Goal: Task Accomplishment & Management: Use online tool/utility

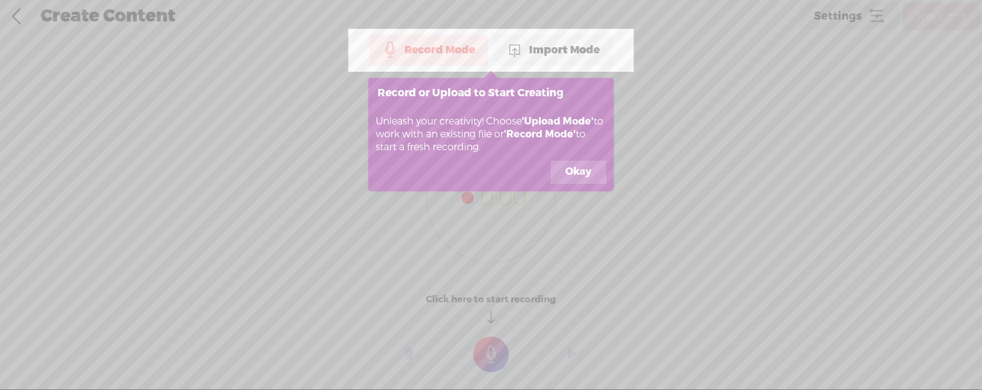
click at [588, 177] on button "Okay" at bounding box center [578, 172] width 56 height 23
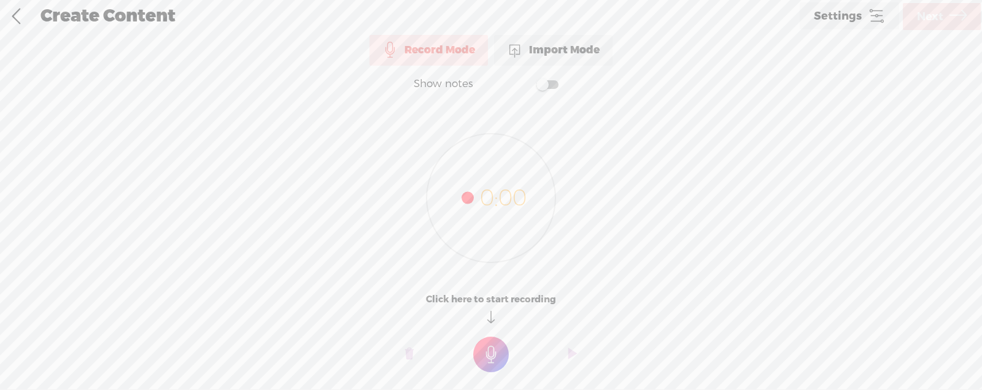
click at [558, 61] on div "Import Mode" at bounding box center [553, 50] width 118 height 31
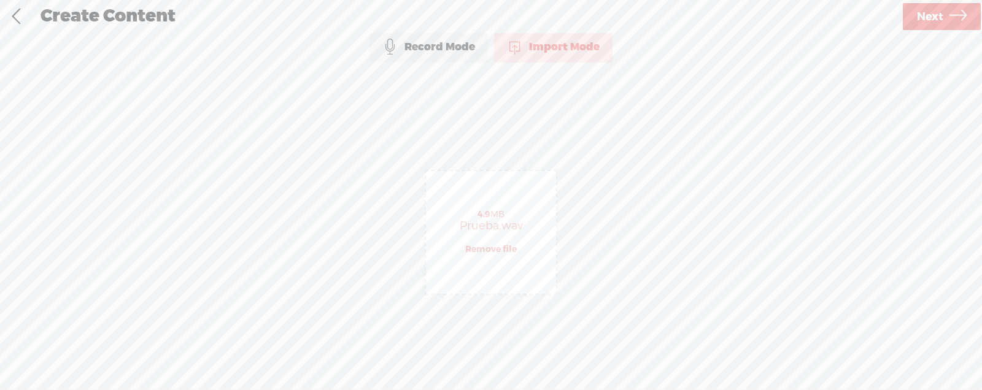
click at [938, 21] on span "Next" at bounding box center [930, 16] width 26 height 31
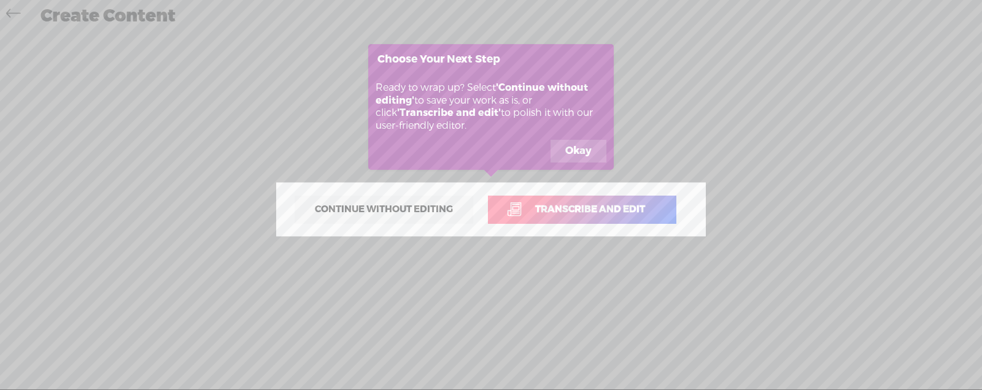
click at [585, 156] on button "Okay" at bounding box center [578, 151] width 56 height 23
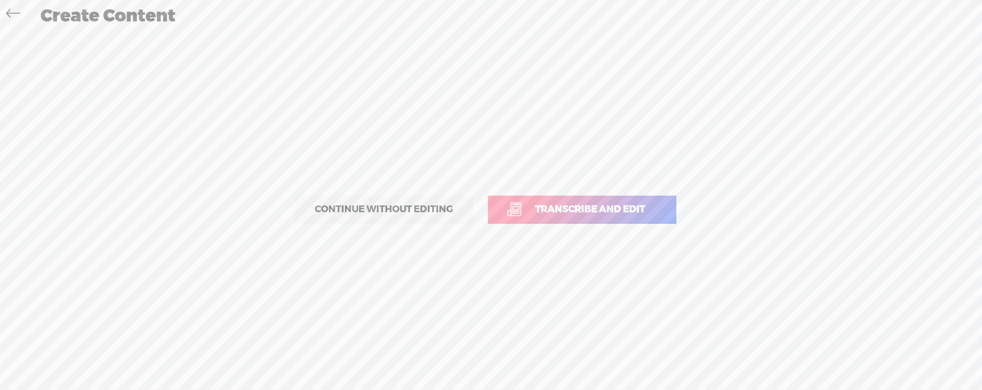
click at [580, 215] on span "Transcribe and edit" at bounding box center [590, 209] width 136 height 14
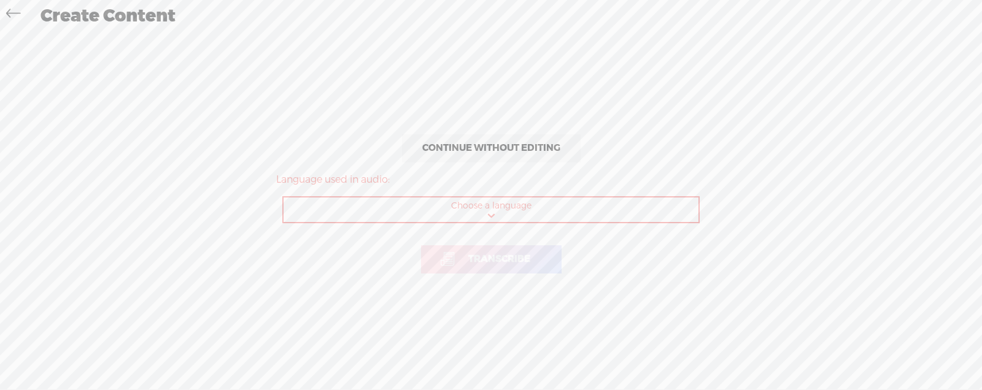
click at [494, 203] on select "Choose a language Afrikaans Albanian Amharic Arabic, Gulf Arabic, Modern Standa…" at bounding box center [491, 210] width 416 height 25
select select "es-ES"
click at [283, 198] on select "Choose a language Afrikaans Albanian Amharic Arabic, Gulf Arabic, Modern Standa…" at bounding box center [491, 210] width 416 height 25
click at [484, 257] on span "Transcribe" at bounding box center [499, 259] width 88 height 14
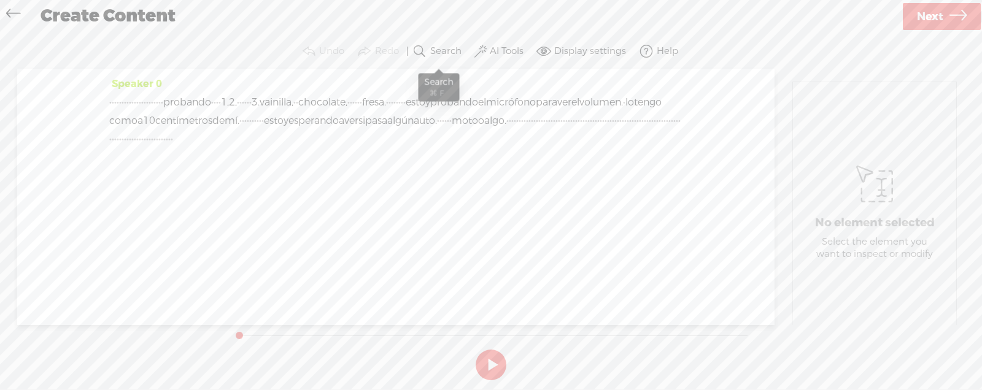
click at [445, 47] on label "Search" at bounding box center [445, 51] width 31 height 12
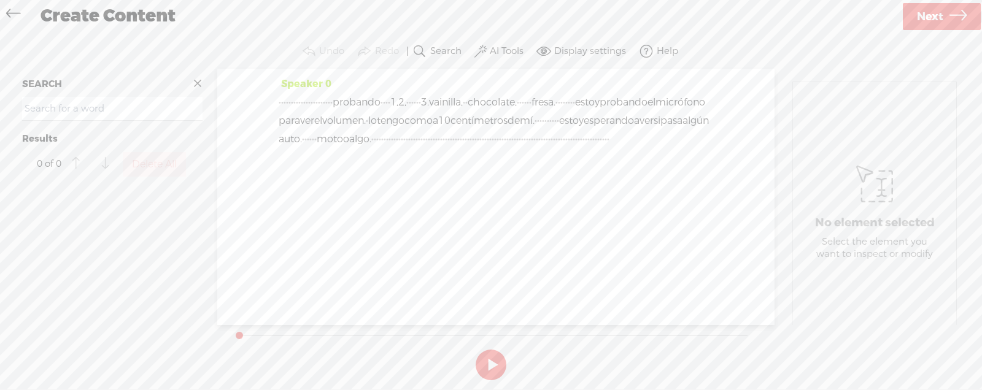
click at [196, 84] on span at bounding box center [197, 83] width 18 height 18
click at [574, 51] on label "Display settings" at bounding box center [590, 51] width 72 height 12
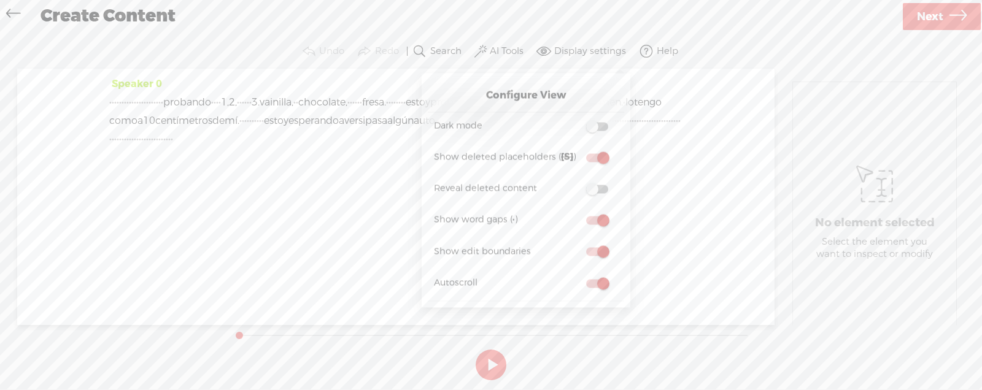
click at [603, 126] on span at bounding box center [597, 126] width 22 height 9
click at [576, 118] on input "checkbox" at bounding box center [576, 118] width 0 height 0
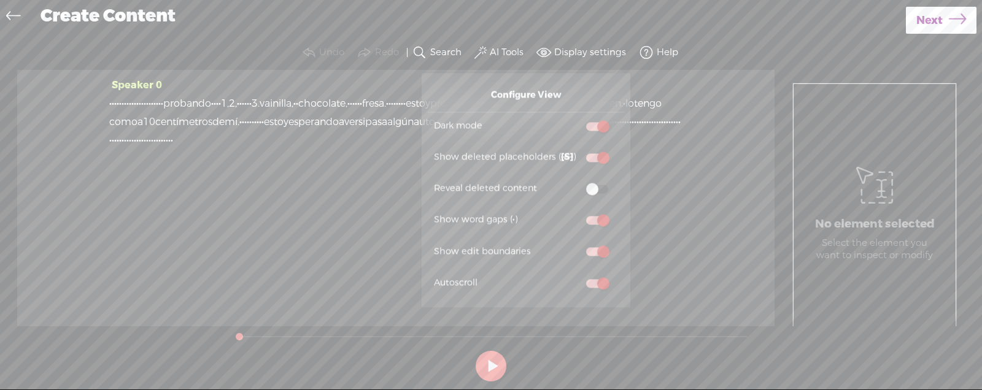
click at [601, 158] on span at bounding box center [597, 157] width 22 height 9
click at [576, 150] on input "checkbox" at bounding box center [576, 150] width 0 height 0
click at [599, 158] on span at bounding box center [597, 157] width 22 height 9
click at [576, 150] on input "checkbox" at bounding box center [576, 150] width 0 height 0
click at [586, 185] on label at bounding box center [597, 189] width 42 height 15
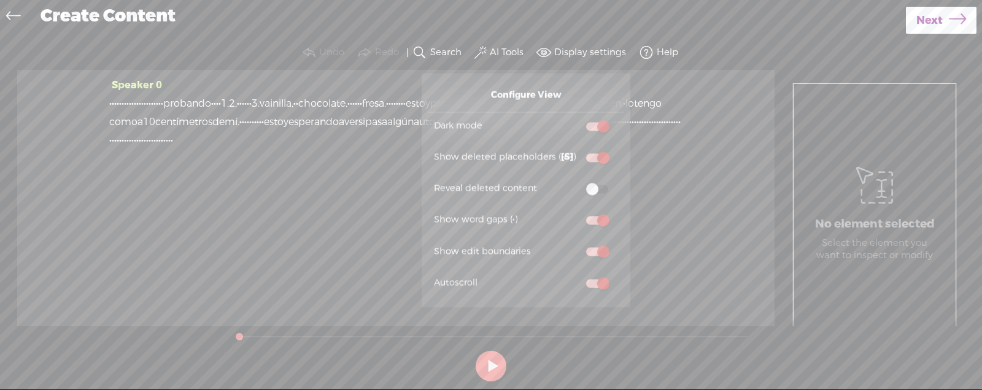
click at [576, 182] on input "checkbox" at bounding box center [576, 182] width 0 height 0
click at [598, 188] on span at bounding box center [597, 189] width 22 height 9
click at [576, 182] on input "checkbox" at bounding box center [576, 182] width 0 height 0
click at [694, 215] on div "Speaker 0 · · · · · · · · · · · · · · · · · · · · · · probando · · · · 1, 2, · …" at bounding box center [395, 198] width 757 height 256
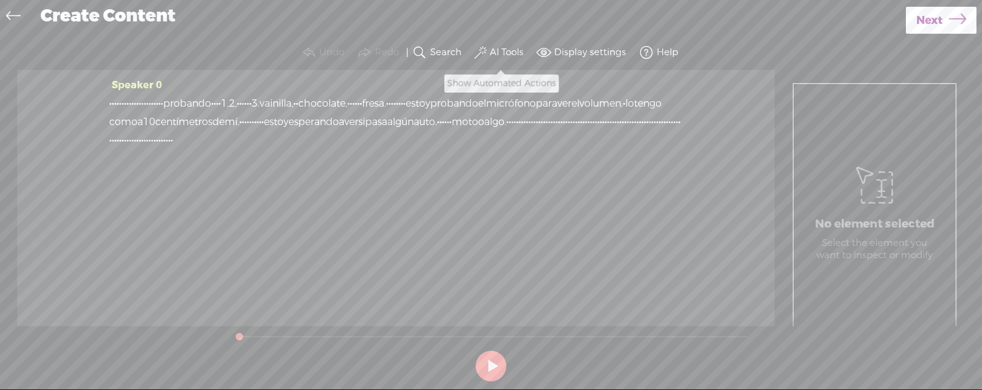
click at [488, 55] on button "AI Tools" at bounding box center [500, 52] width 57 height 25
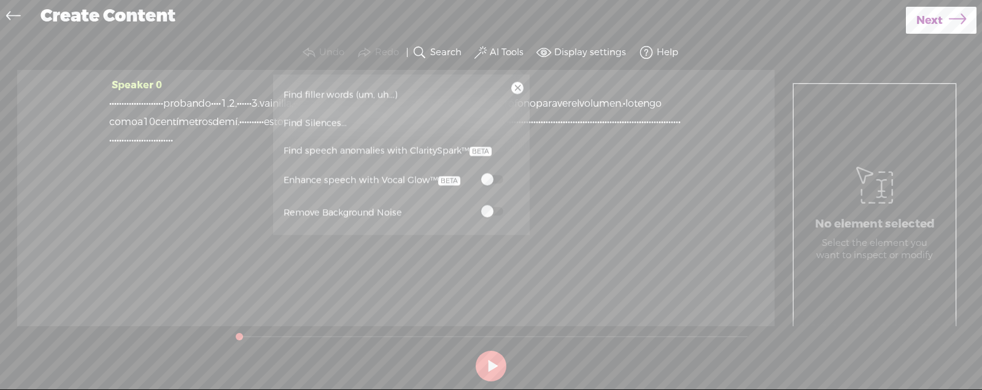
click at [467, 115] on link "Find Silences..." at bounding box center [401, 123] width 244 height 28
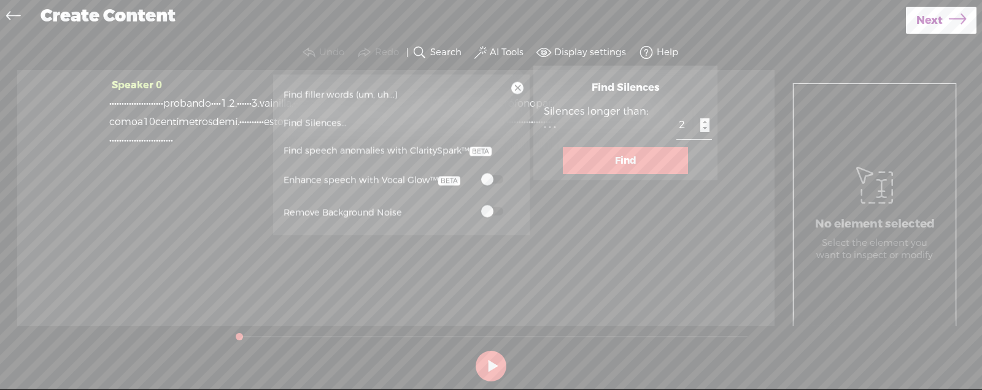
type input "2"
click at [676, 128] on input "2" at bounding box center [694, 126] width 36 height 28
click at [630, 156] on button "Find" at bounding box center [625, 160] width 125 height 27
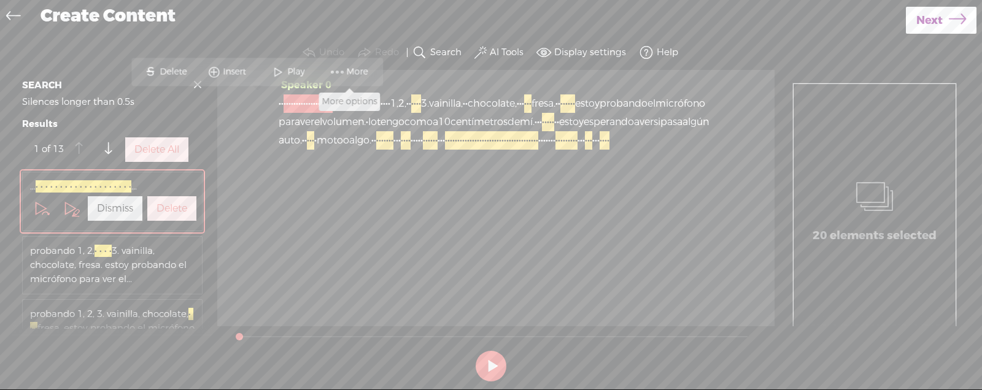
click at [335, 69] on span at bounding box center [337, 72] width 18 height 22
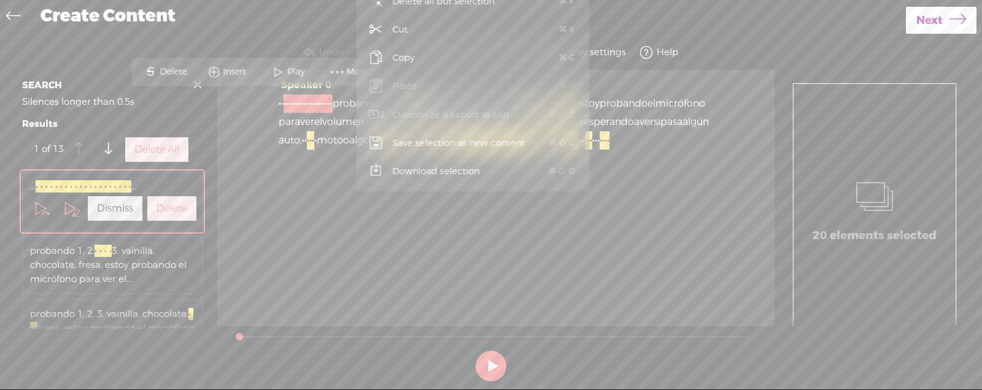
click at [518, 267] on div "Speaker 0 · · · · · · · · · · · · · · · · · · · · · · probando · · · · 1, 2, · …" at bounding box center [495, 198] width 557 height 256
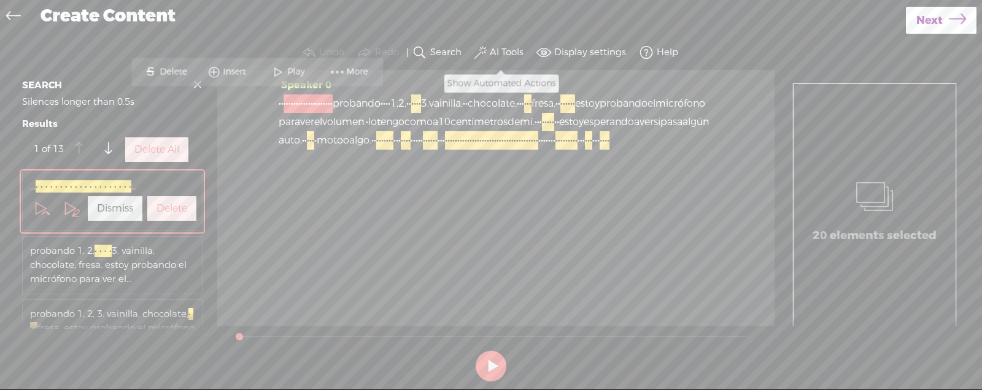
click at [505, 48] on label "AI Tools" at bounding box center [507, 53] width 34 height 12
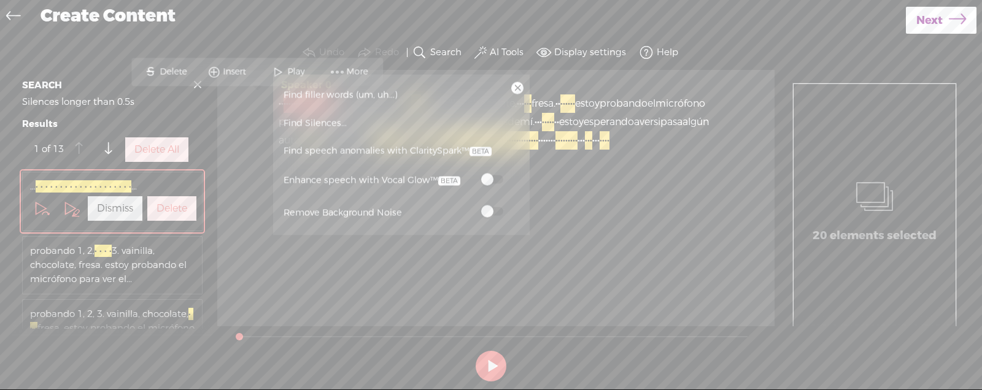
click at [486, 209] on span at bounding box center [492, 211] width 22 height 9
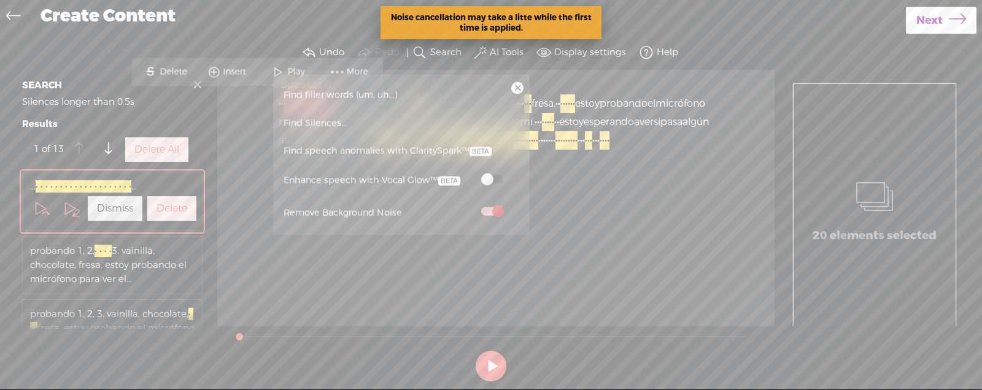
click at [589, 237] on div "Speaker 0 · · · · · · · · · · · · · · · · · · · · · · probando · · · · 1, 2, · …" at bounding box center [495, 198] width 557 height 256
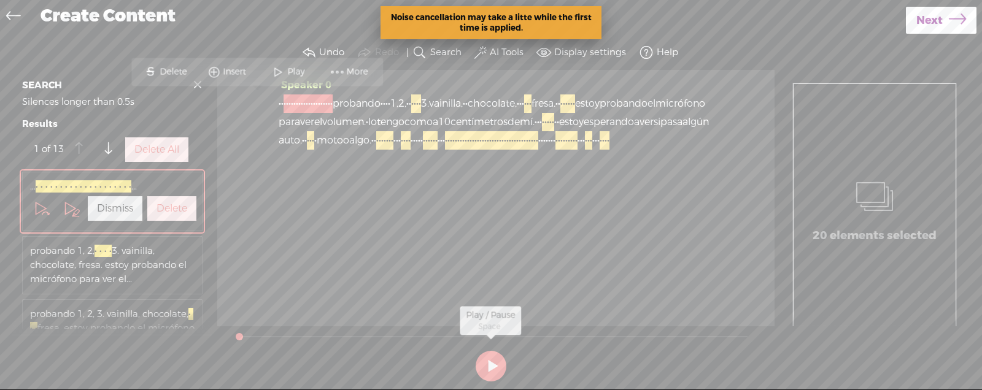
click at [490, 369] on button at bounding box center [490, 366] width 31 height 31
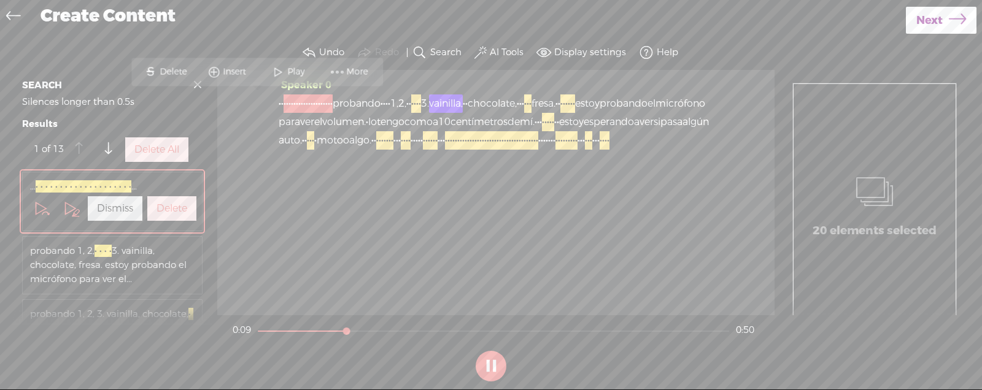
click at [583, 131] on span "esperando" at bounding box center [608, 122] width 50 height 18
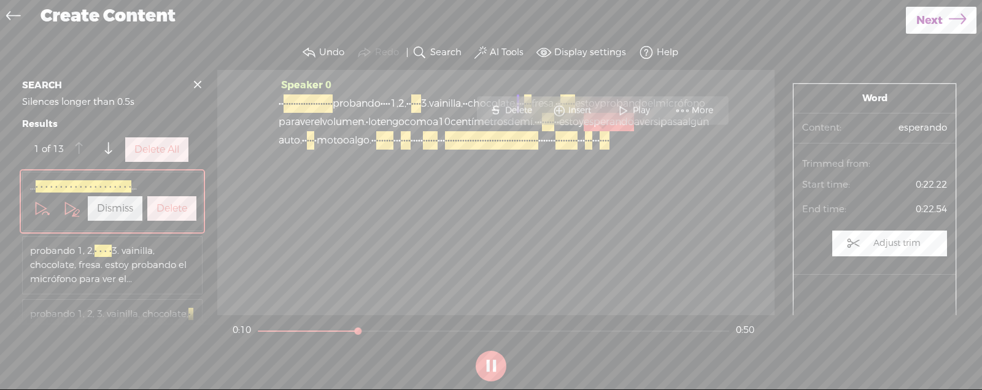
click at [615, 245] on div "Speaker 0 · · · · · · · · · · · · · · · · · · · · · · probando · · · · 1, 2, · …" at bounding box center [495, 192] width 557 height 245
click at [755, 144] on div "Speaker 0 · · · · · · · · · · · · · · · · · · · · · · probando · · · · 1, 2, · …" at bounding box center [495, 192] width 557 height 245
click at [704, 159] on div "Speaker 0 · · · · · · · · · · · · · · · · · · · · · · probando · · · · 1, 2, · …" at bounding box center [496, 117] width 434 height 83
click at [582, 50] on label "Display settings" at bounding box center [590, 53] width 72 height 12
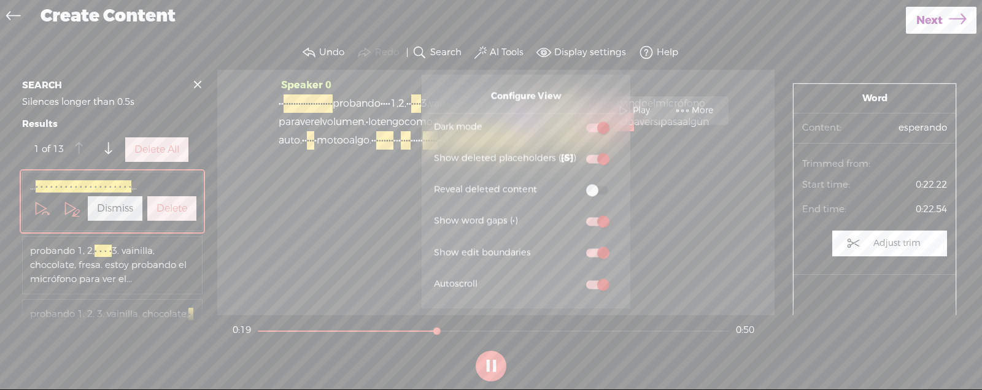
click at [618, 25] on div "Create Content" at bounding box center [469, 17] width 874 height 32
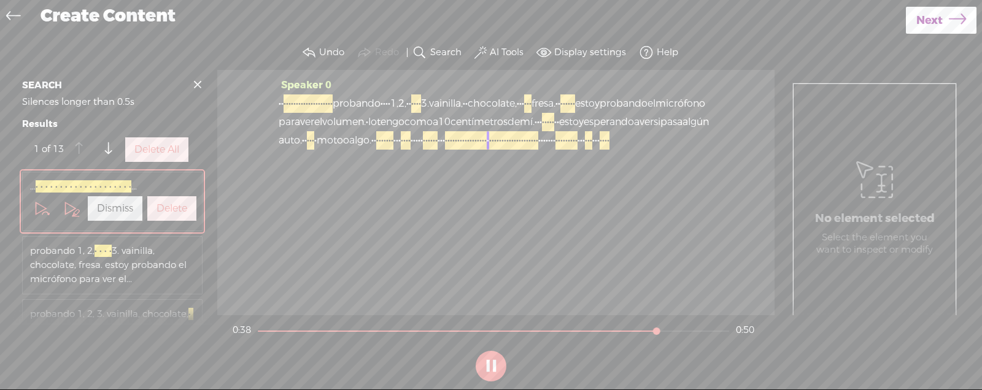
drag, startPoint x: 613, startPoint y: 333, endPoint x: 655, endPoint y: 337, distance: 42.6
click at [656, 337] on div at bounding box center [658, 332] width 28 height 28
click at [505, 46] on button "AI Tools" at bounding box center [500, 52] width 57 height 25
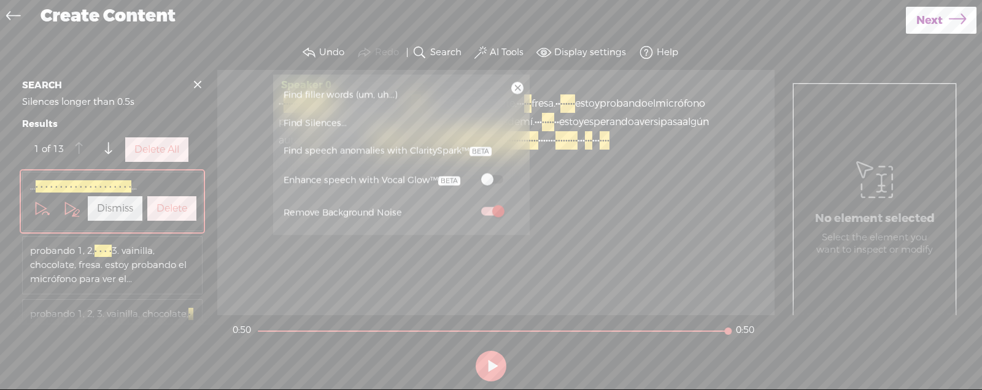
click at [516, 82] on link at bounding box center [517, 88] width 12 height 12
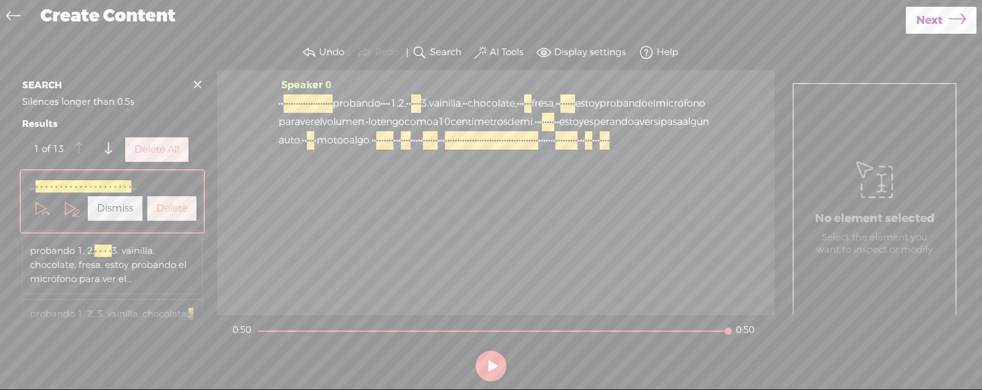
click at [196, 80] on span at bounding box center [197, 84] width 18 height 18
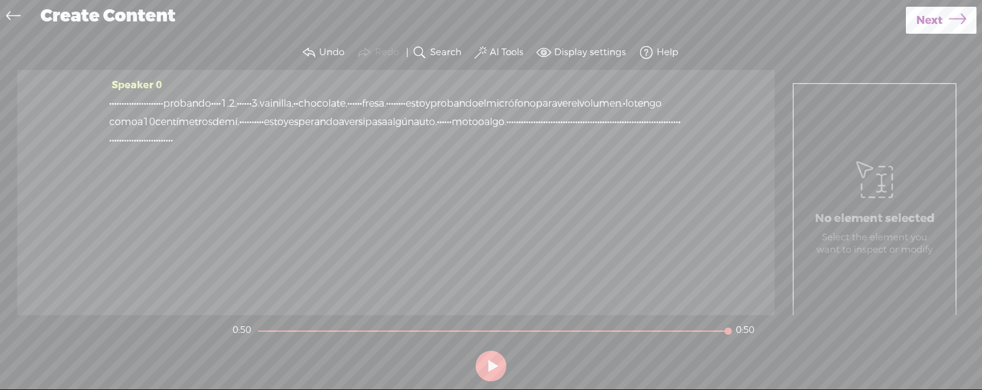
click at [260, 99] on span "3." at bounding box center [256, 103] width 8 height 18
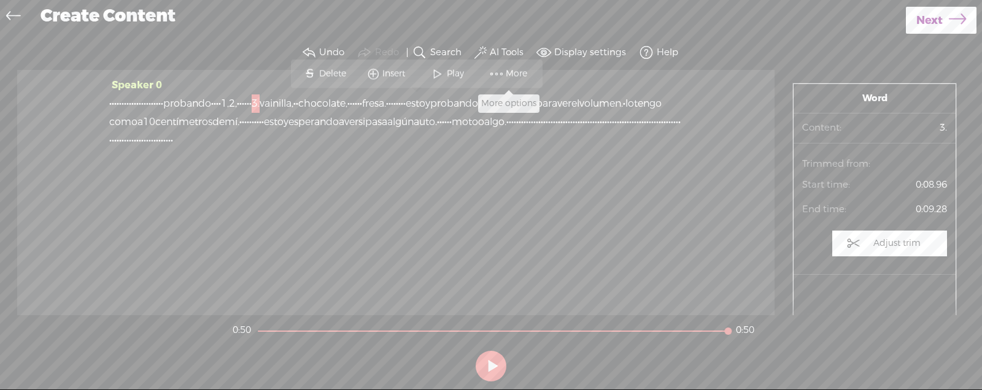
click at [500, 72] on span at bounding box center [496, 74] width 18 height 22
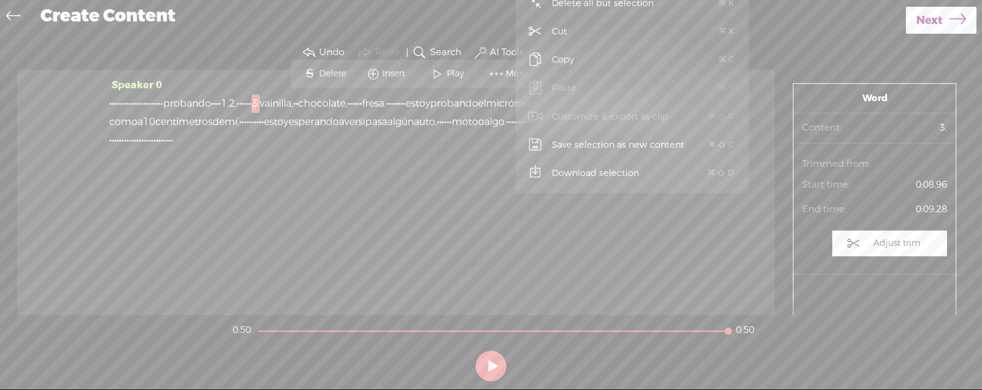
click at [512, 260] on div "Speaker 0 · · · · · · · · · · · · · · · · · · · · · · probando · · · · 1, 2, · …" at bounding box center [395, 192] width 757 height 245
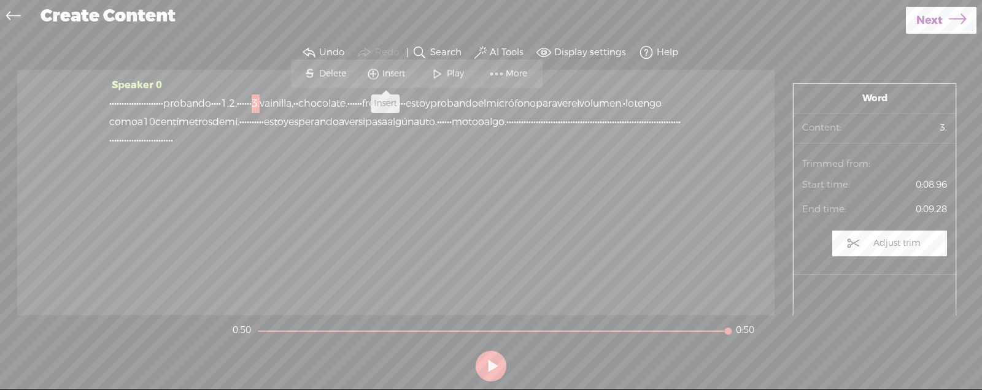
click at [382, 79] on span "Insert" at bounding box center [395, 73] width 26 height 12
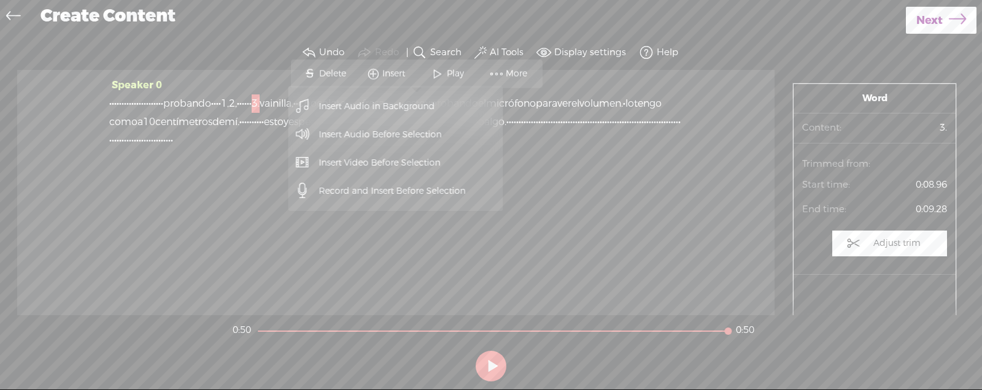
click at [372, 109] on span "Insert Audio in Background" at bounding box center [377, 107] width 164 height 28
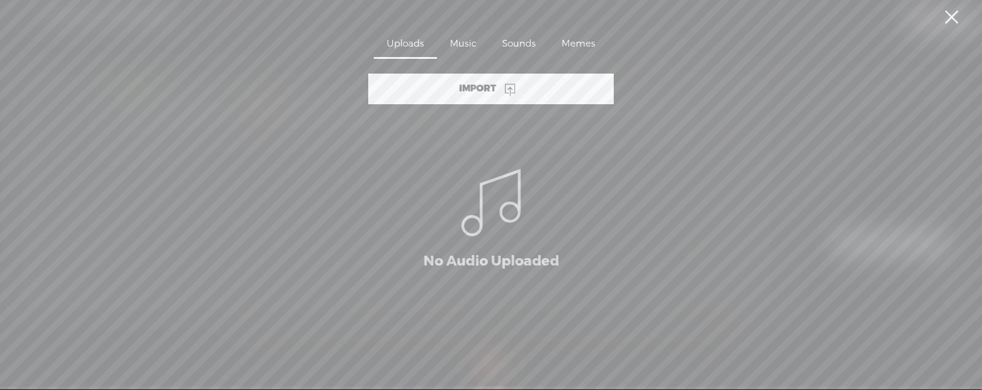
click at [544, 84] on div "Import" at bounding box center [490, 89] width 245 height 31
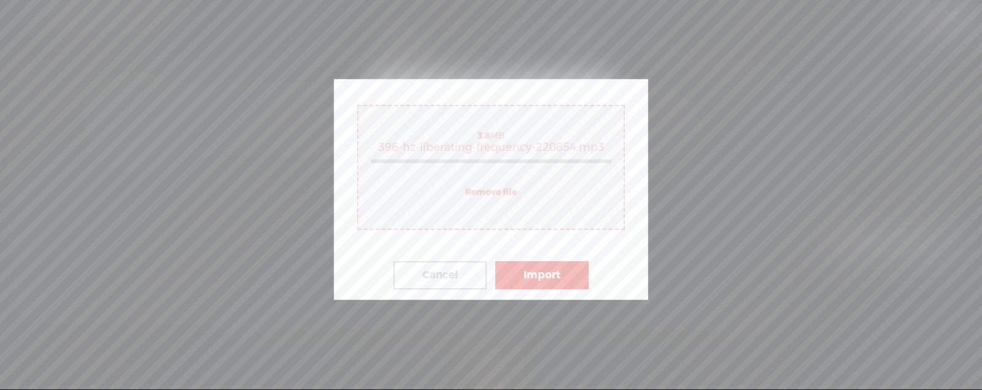
click at [557, 275] on button "Import" at bounding box center [541, 275] width 93 height 28
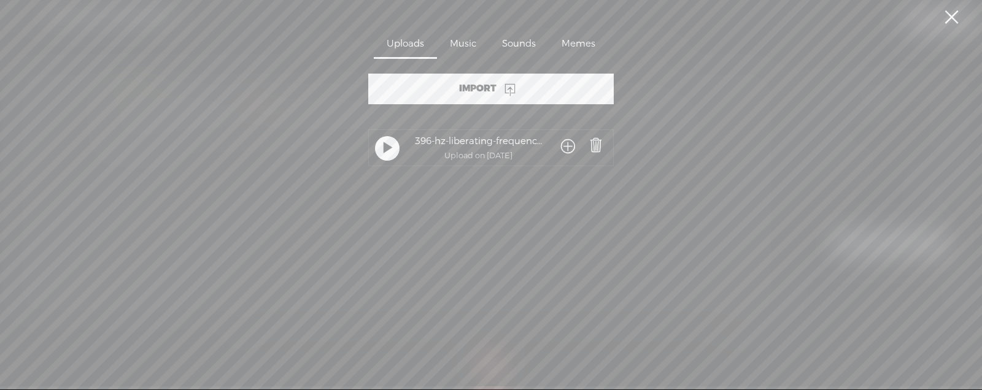
click at [510, 85] on icon at bounding box center [509, 89] width 15 height 15
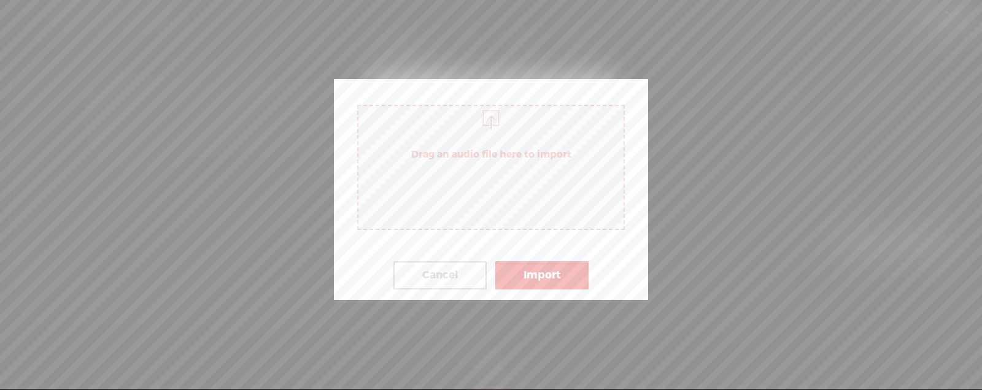
click at [473, 274] on button "Cancel" at bounding box center [439, 275] width 93 height 28
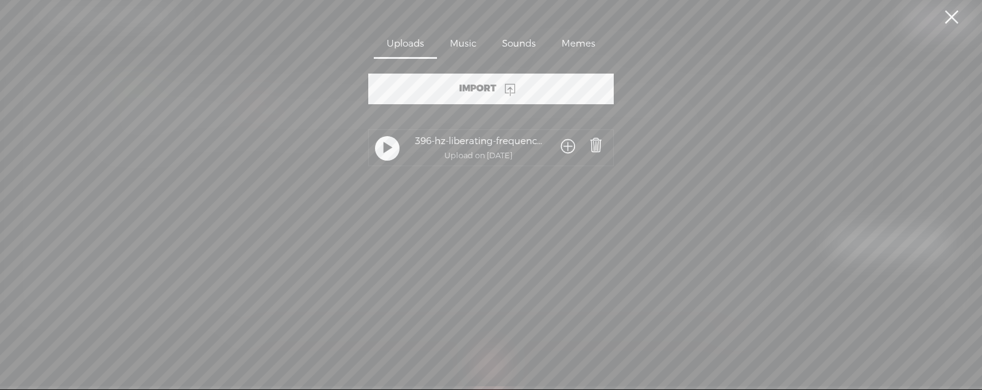
click at [567, 148] on span at bounding box center [568, 147] width 14 height 23
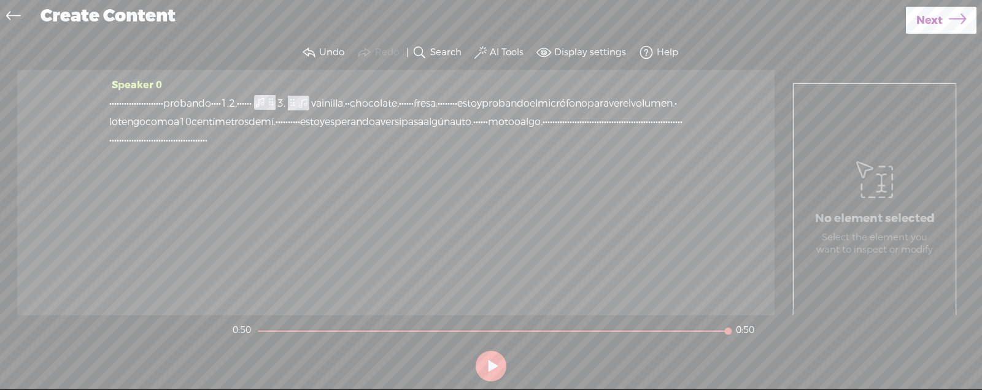
click at [440, 178] on div "Speaker 0 · · · · · · · · · · · · · · · · · · · · · · probando · · · · 1, 2, · …" at bounding box center [395, 192] width 757 height 245
click at [487, 355] on button at bounding box center [490, 366] width 31 height 31
click at [211, 103] on span "probando" at bounding box center [187, 103] width 48 height 18
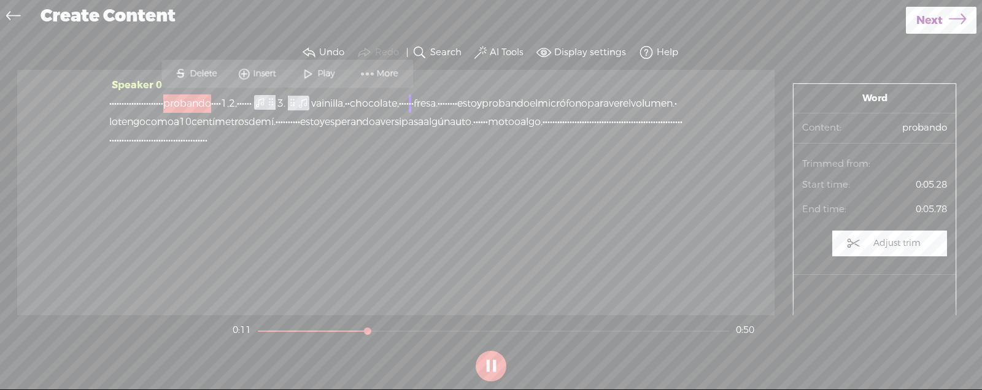
click at [493, 369] on button at bounding box center [490, 366] width 31 height 31
drag, startPoint x: 427, startPoint y: 101, endPoint x: 418, endPoint y: 119, distance: 20.0
click at [280, 101] on div at bounding box center [266, 103] width 28 height 18
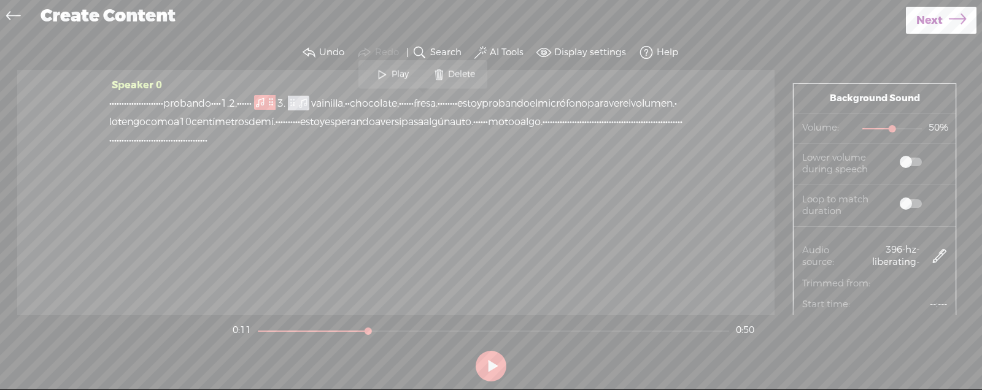
click at [266, 103] on span at bounding box center [260, 102] width 12 height 15
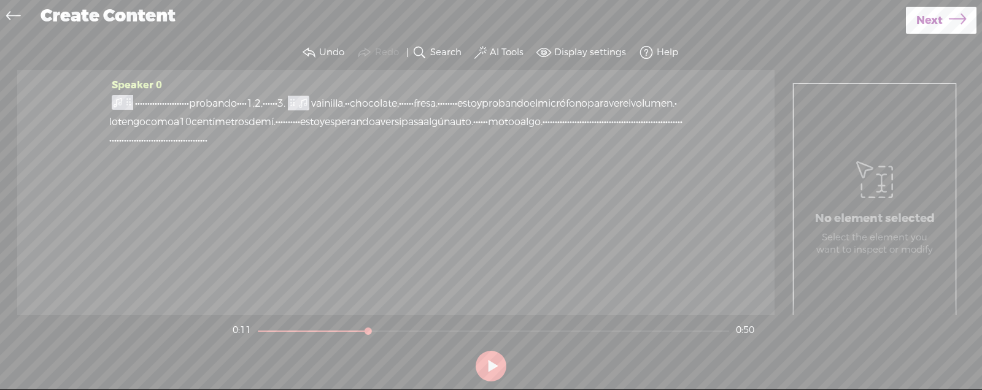
click at [467, 113] on div "· · · · · · · · · · · · · · · · · · · · · · probando · · · · 1, 2, · · · · · · …" at bounding box center [395, 121] width 573 height 55
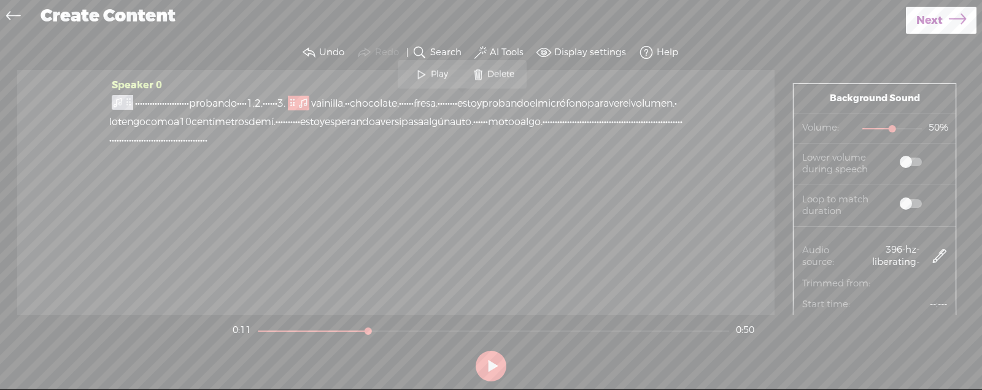
click at [193, 150] on span "·" at bounding box center [191, 140] width 2 height 18
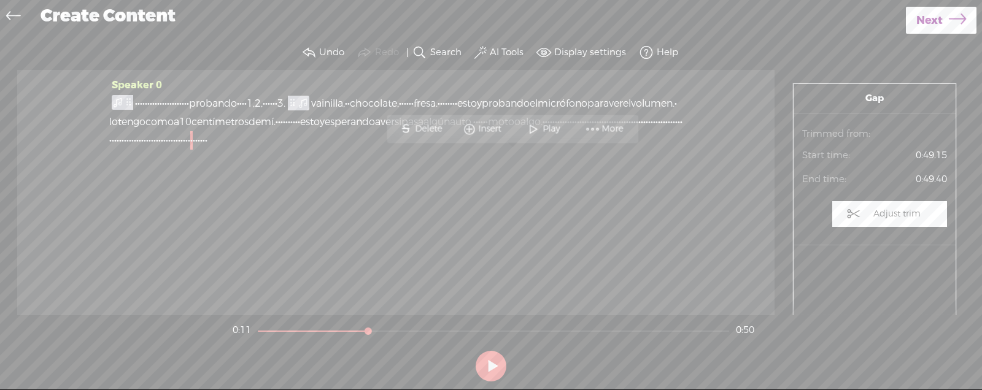
drag, startPoint x: 598, startPoint y: 183, endPoint x: 502, endPoint y: 130, distance: 109.8
click at [598, 182] on div "Speaker 0 · · · · · · · · · · · · · · · · · · · · · · probando · · · · 1, 2, · …" at bounding box center [395, 192] width 757 height 245
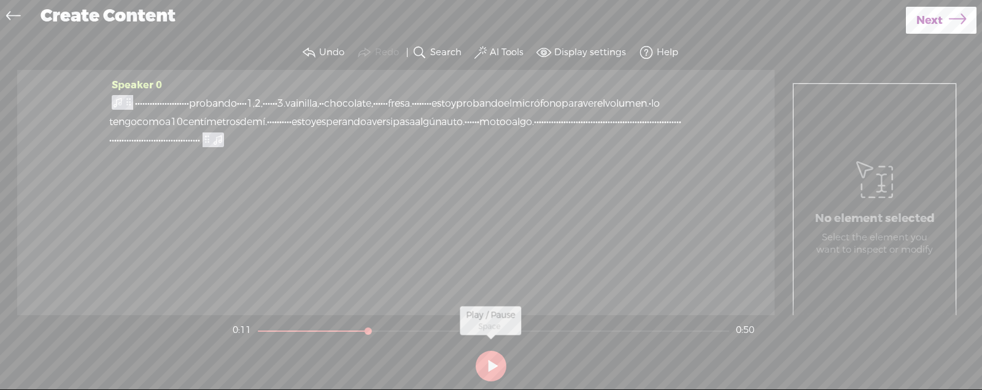
click at [488, 375] on button at bounding box center [490, 366] width 31 height 31
click at [104, 99] on div "Speaker 0 · · · · · · · · · · · · · · · · · · · · · · probando · · · · 1, 2, · …" at bounding box center [395, 192] width 757 height 245
click at [252, 121] on span "de" at bounding box center [246, 122] width 12 height 18
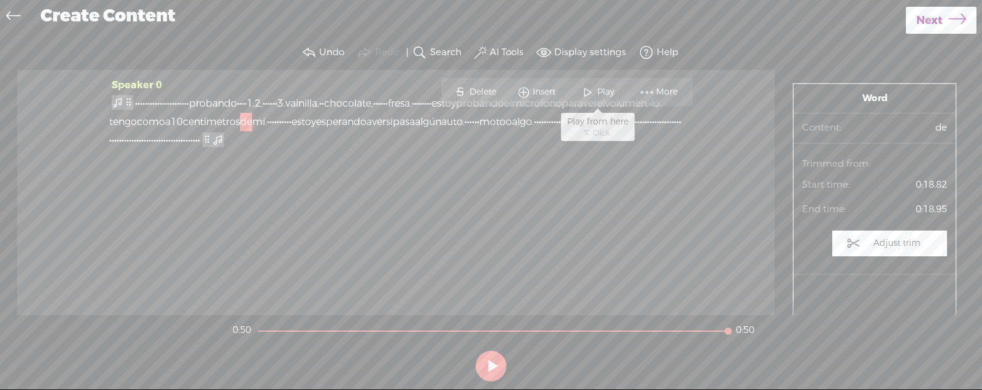
click at [590, 92] on span at bounding box center [588, 92] width 18 height 22
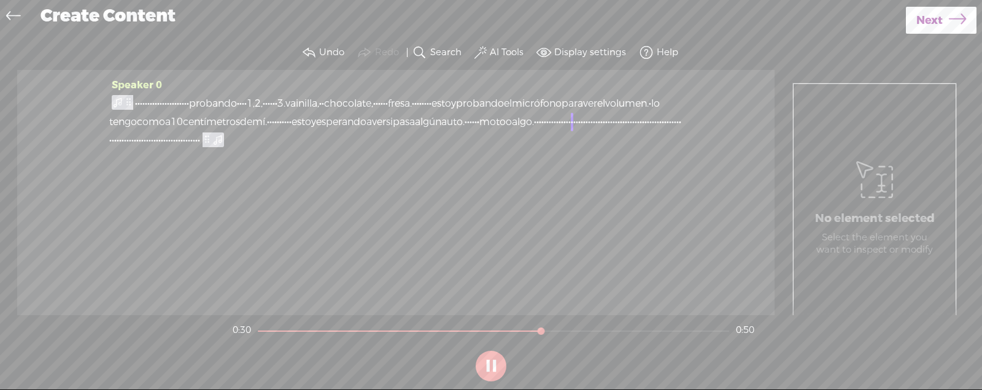
click at [570, 48] on label "Display settings" at bounding box center [590, 53] width 72 height 12
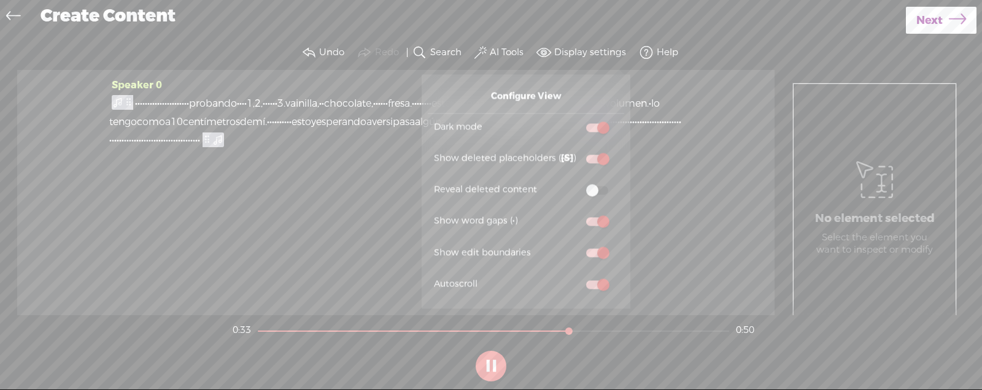
click at [601, 189] on span at bounding box center [597, 191] width 22 height 9
click at [576, 183] on input "checkbox" at bounding box center [576, 183] width 0 height 0
click at [588, 251] on span at bounding box center [597, 253] width 22 height 9
click at [576, 245] on input "checkbox" at bounding box center [576, 245] width 0 height 0
click at [590, 250] on span at bounding box center [597, 253] width 22 height 9
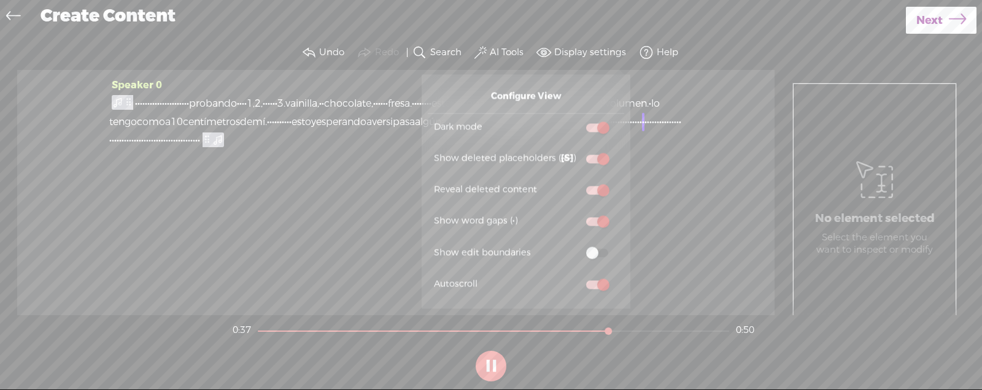
click at [576, 245] on input "checkbox" at bounding box center [576, 245] width 0 height 0
click at [676, 247] on div "Speaker 0 · · · · · · · · · · · · · · · · · · · · · · probando · · · · 1, 2, · …" at bounding box center [395, 192] width 757 height 245
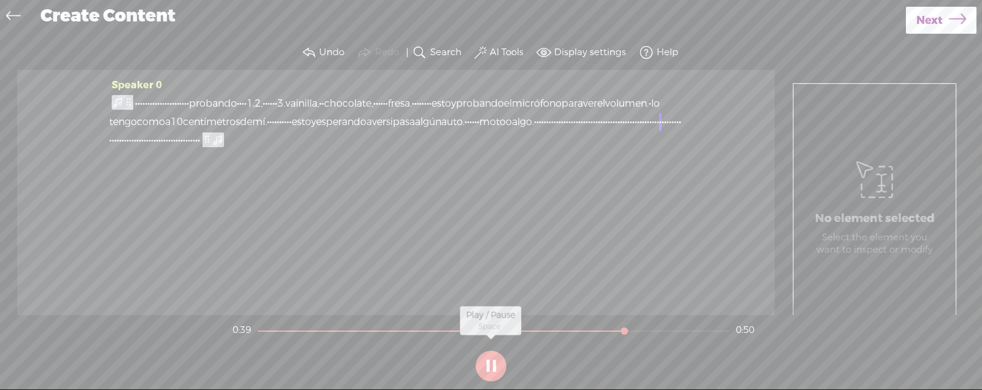
click at [502, 360] on button at bounding box center [490, 366] width 31 height 31
click at [499, 47] on label "AI Tools" at bounding box center [507, 53] width 34 height 12
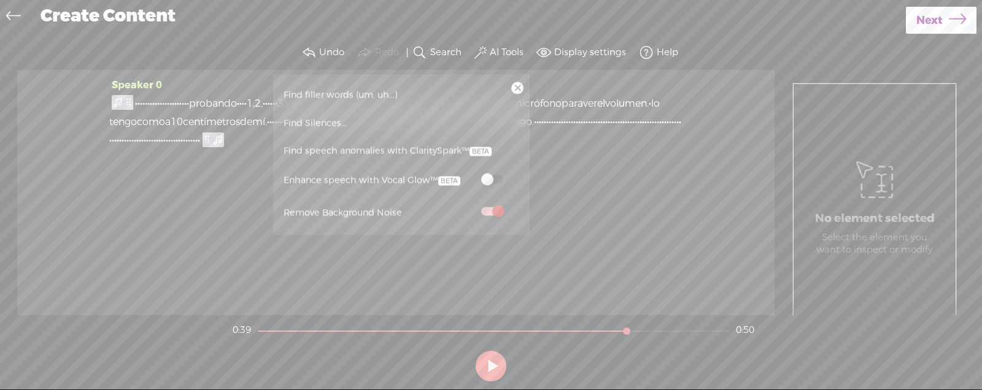
click at [498, 179] on span at bounding box center [492, 179] width 22 height 9
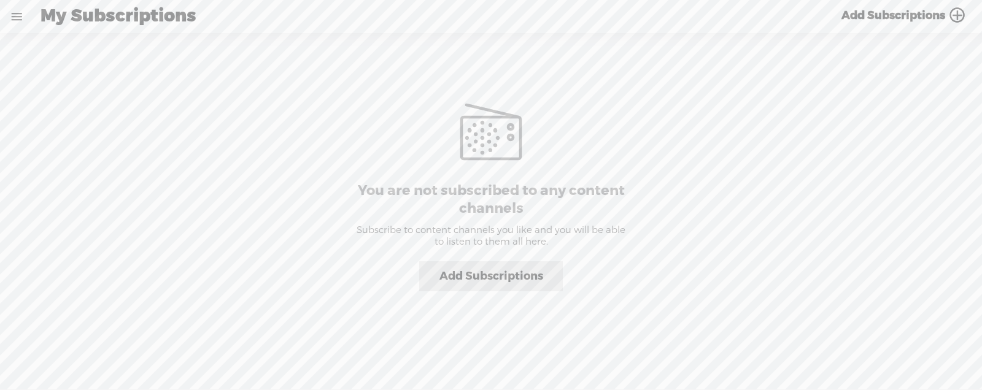
click at [129, 10] on span "My Subscriptions" at bounding box center [118, 17] width 156 height 32
click at [132, 25] on span "My Subscriptions" at bounding box center [118, 17] width 156 height 32
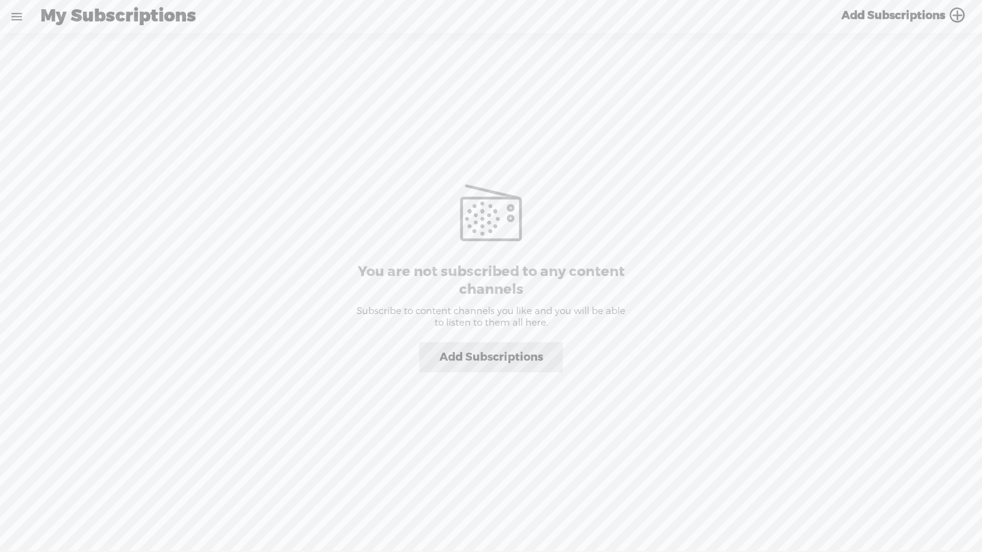
click at [517, 345] on link "Add Subscriptions" at bounding box center [491, 357] width 144 height 30
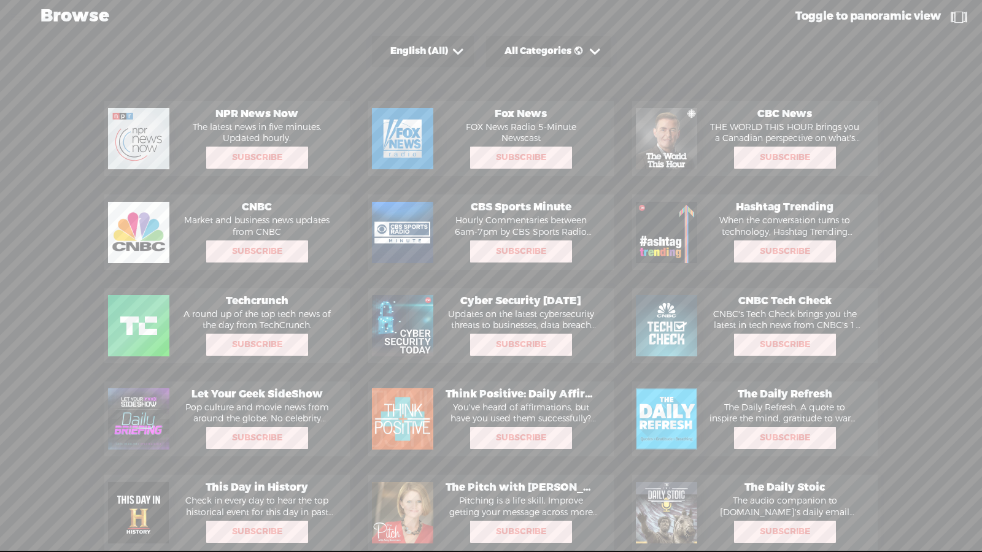
click at [948, 21] on t at bounding box center [958, 16] width 23 height 17
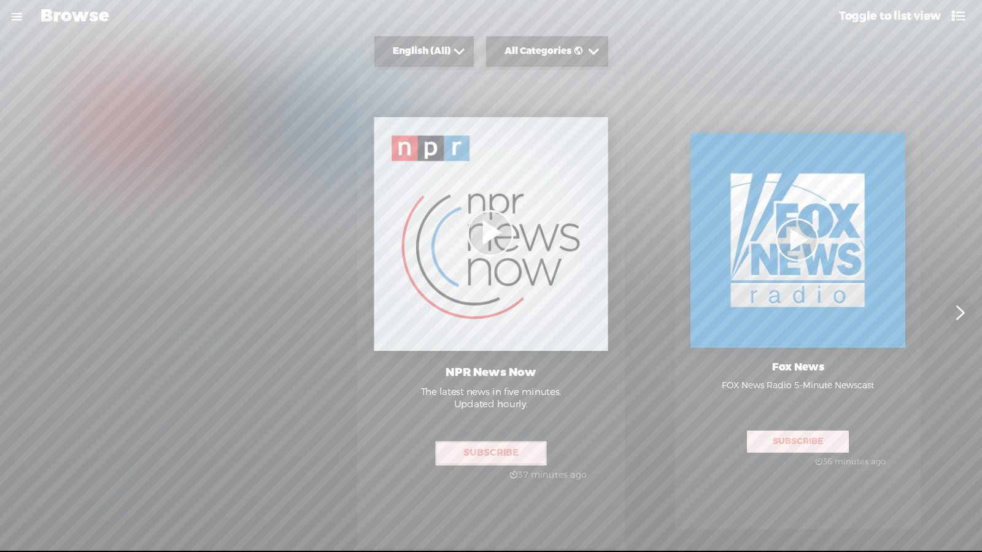
click at [952, 21] on t at bounding box center [958, 16] width 23 height 21
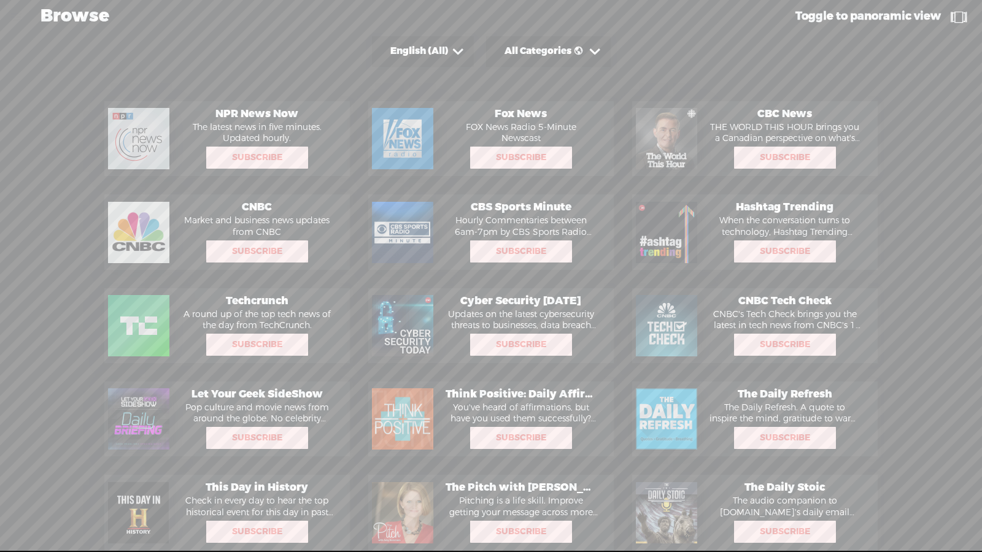
click at [932, 20] on span "Toggle to panoramic view" at bounding box center [867, 16] width 145 height 14
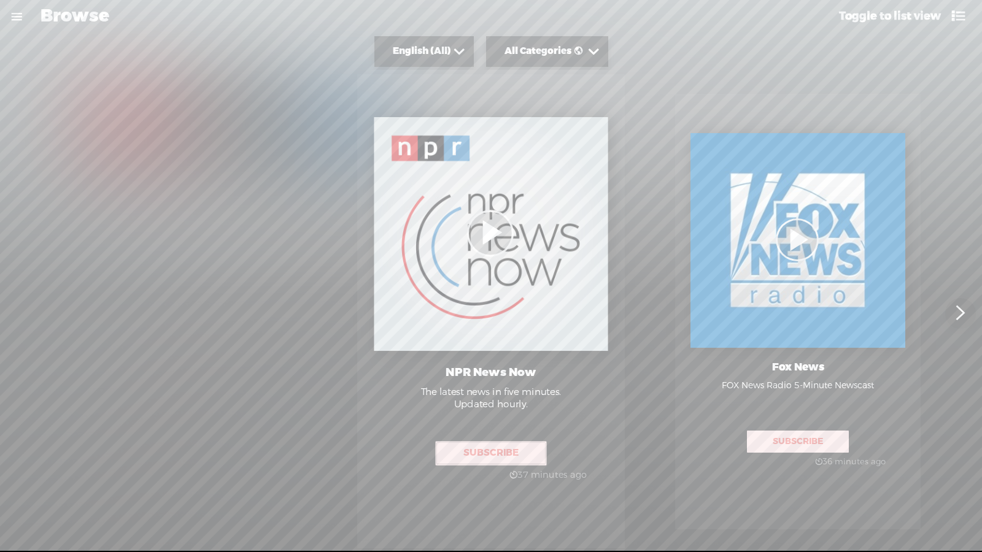
click at [10, 17] on link at bounding box center [17, 17] width 32 height 32
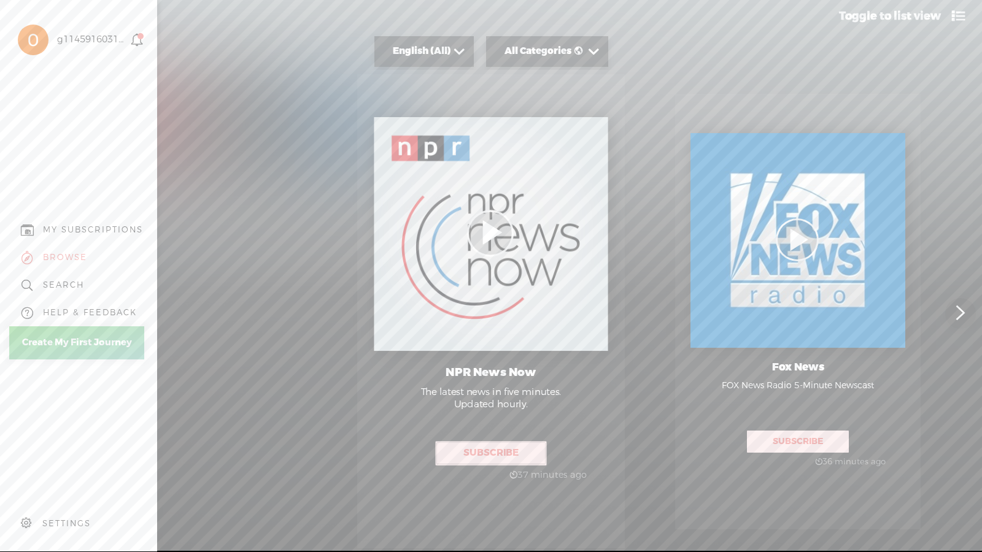
click at [65, 226] on div "MY SUBSCRIPTIONS" at bounding box center [93, 230] width 100 height 10
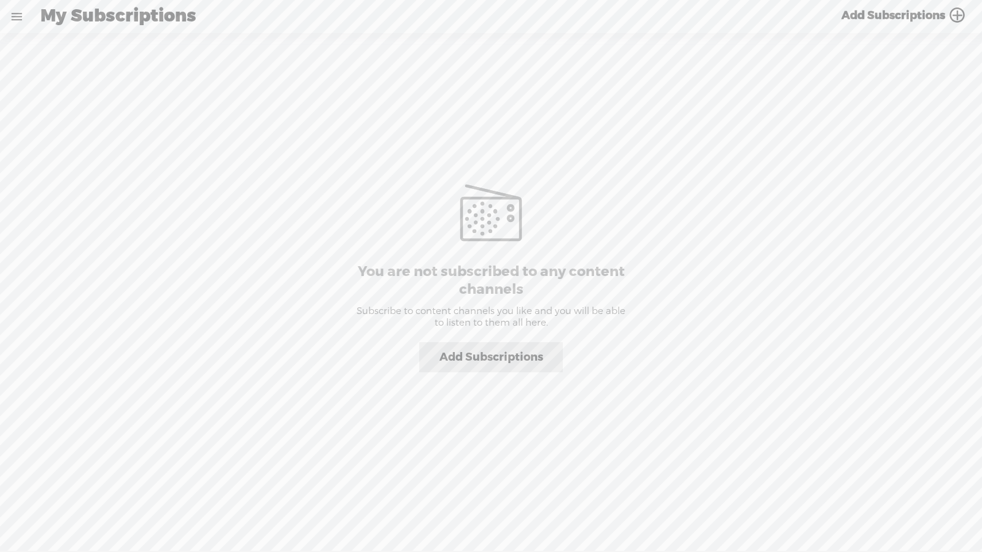
click at [20, 22] on link at bounding box center [17, 17] width 32 height 32
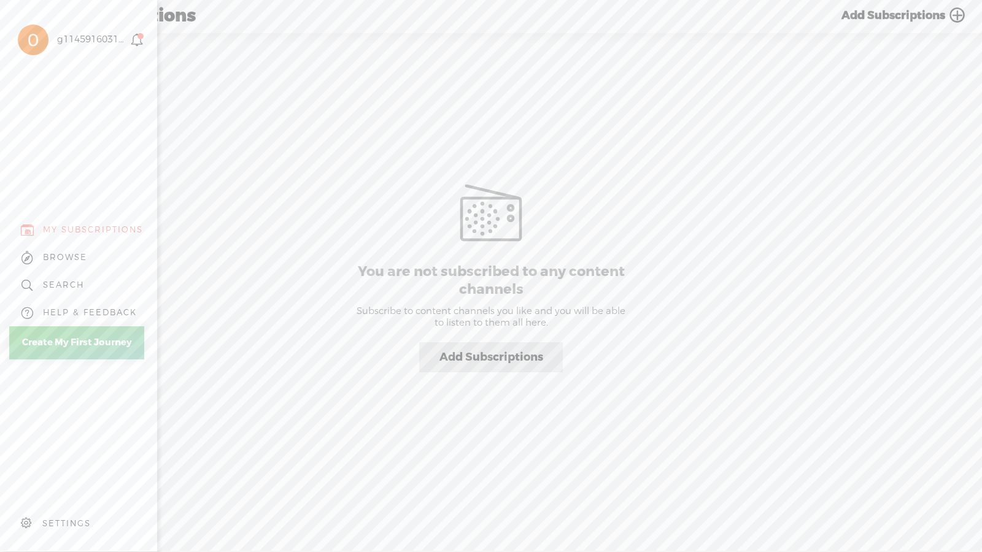
click at [51, 390] on div "SETTINGS" at bounding box center [81, 523] width 144 height 37
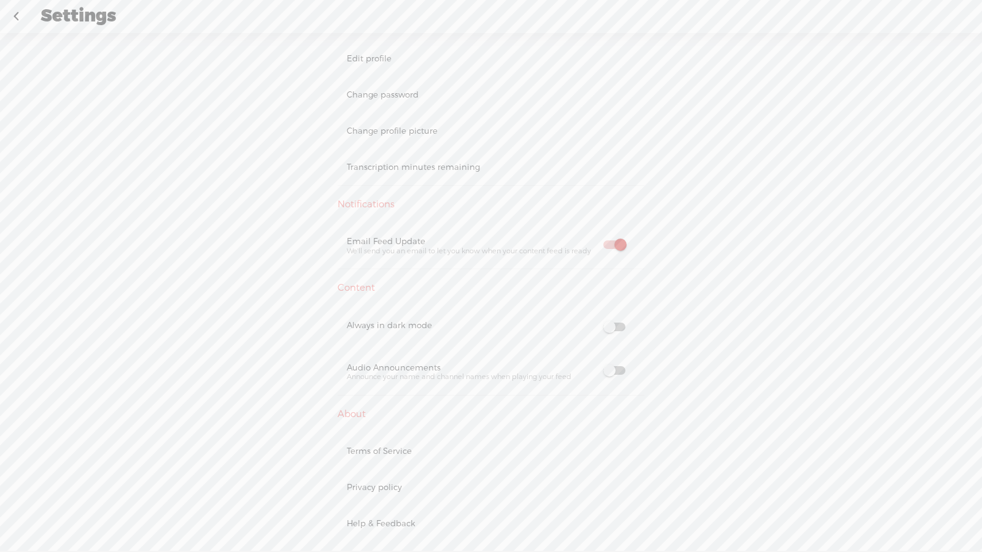
scroll to position [134, 0]
click at [631, 314] on label at bounding box center [614, 317] width 42 height 13
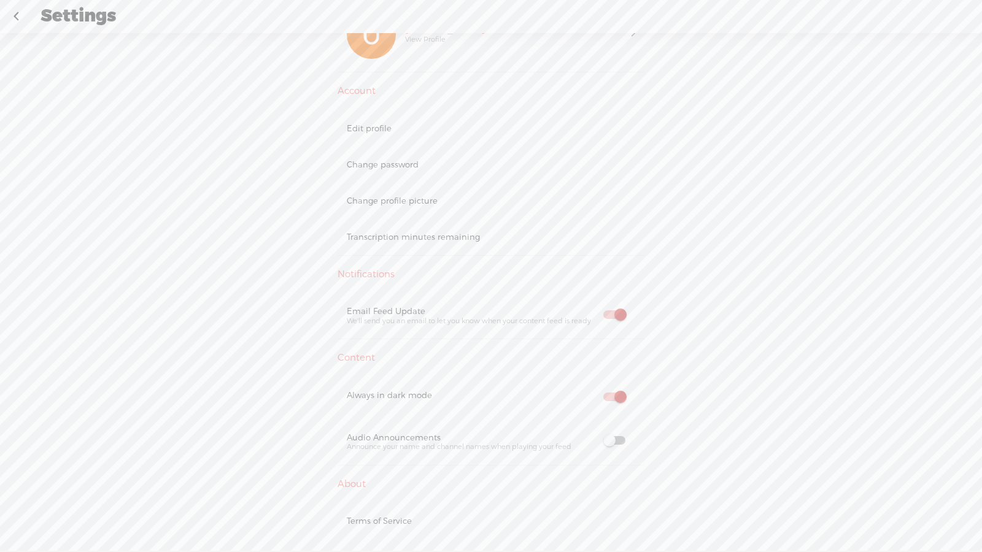
scroll to position [0, 0]
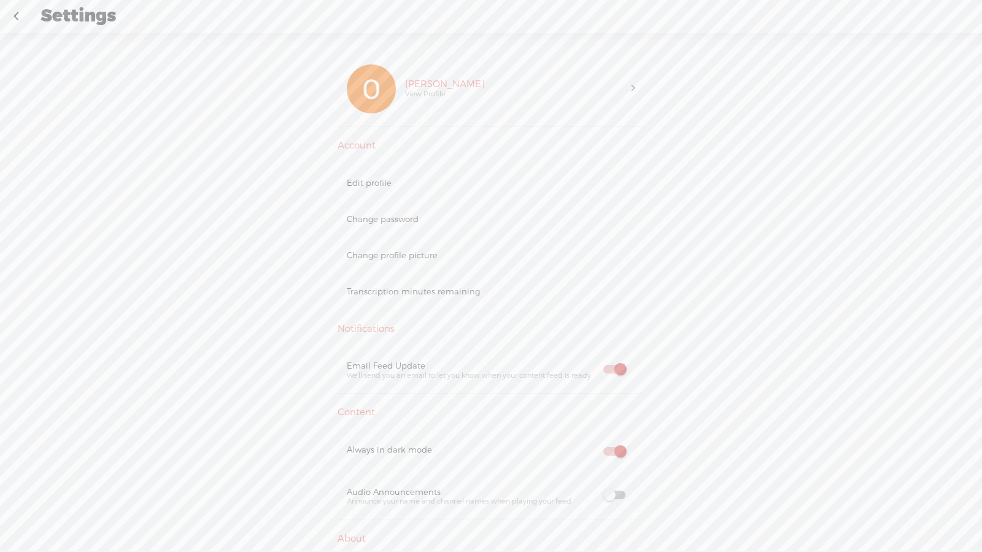
click at [406, 291] on div "Transcription minutes remaining" at bounding box center [491, 292] width 288 height 10
click at [436, 285] on div "Transcription minutes remaining / minutes" at bounding box center [490, 292] width 307 height 36
click at [390, 309] on div "Transcription minutes remaining / minutes" at bounding box center [490, 292] width 307 height 36
click at [396, 294] on div "Transcription minutes remaining" at bounding box center [491, 292] width 288 height 10
click at [384, 177] on div "Edit profile" at bounding box center [490, 183] width 307 height 36
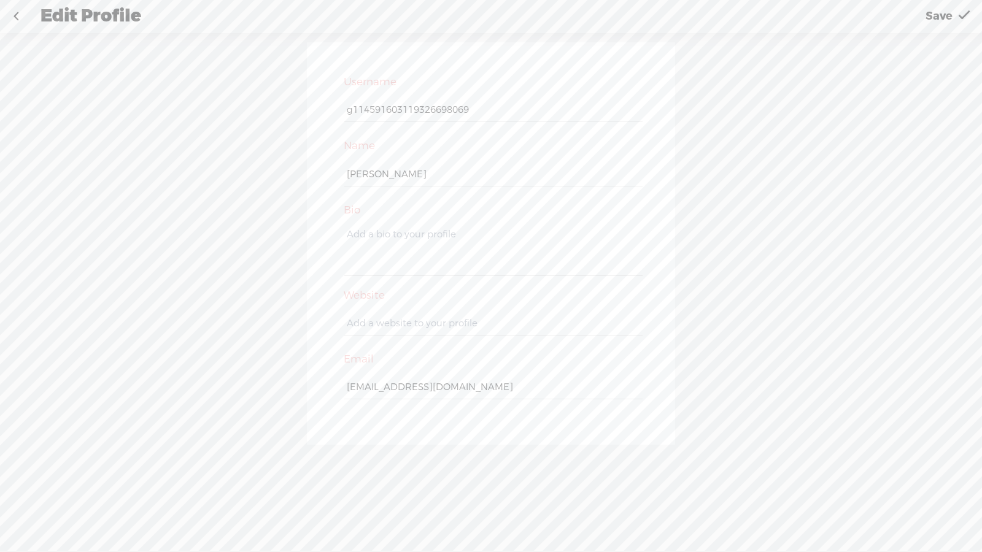
click at [17, 20] on link at bounding box center [16, 17] width 31 height 32
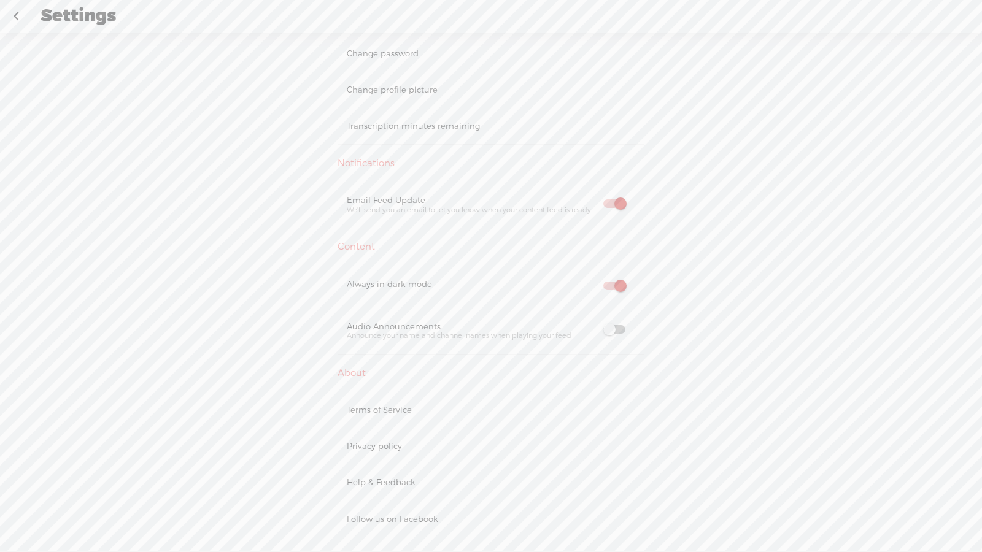
scroll to position [355, 0]
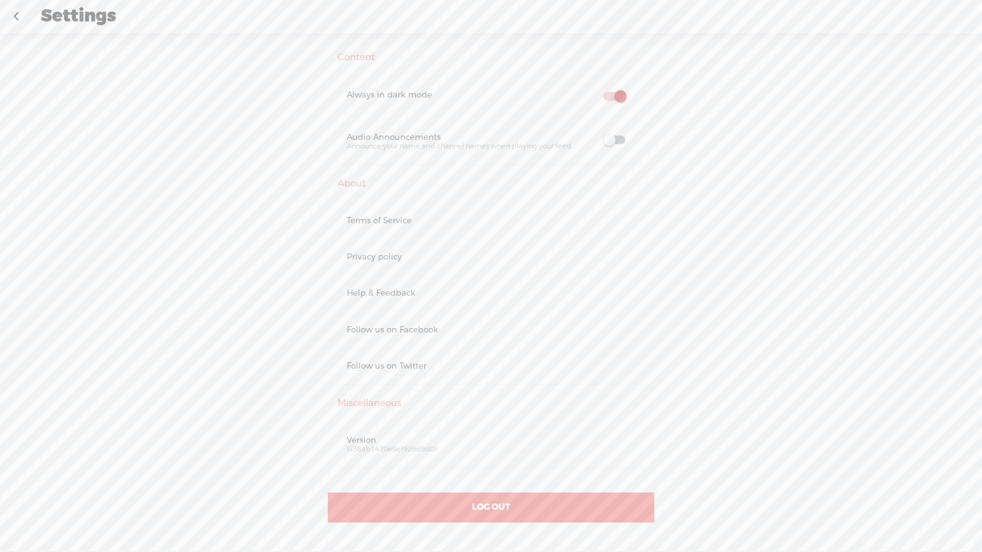
click at [472, 390] on span "LOG OUT" at bounding box center [491, 507] width 39 height 11
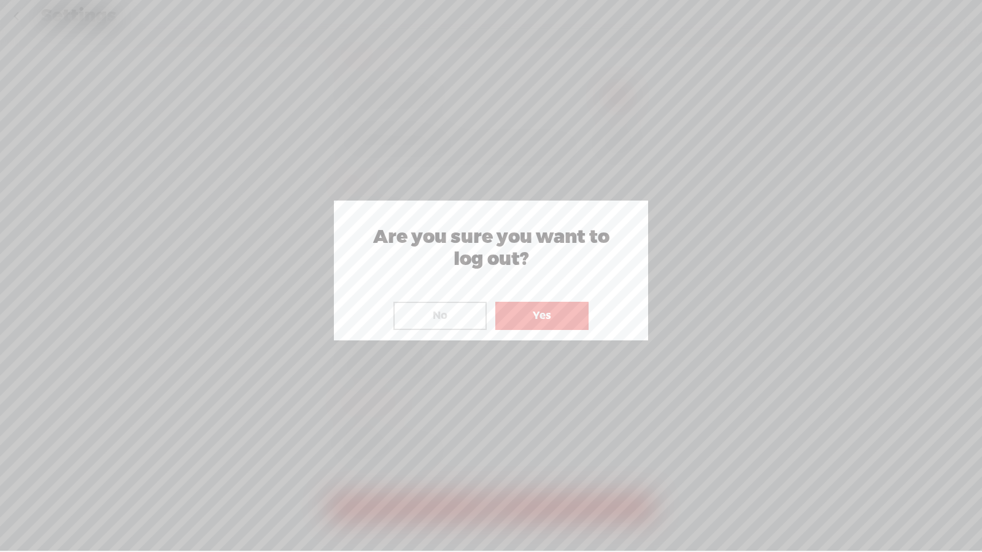
click at [541, 323] on button "Yes" at bounding box center [541, 316] width 93 height 28
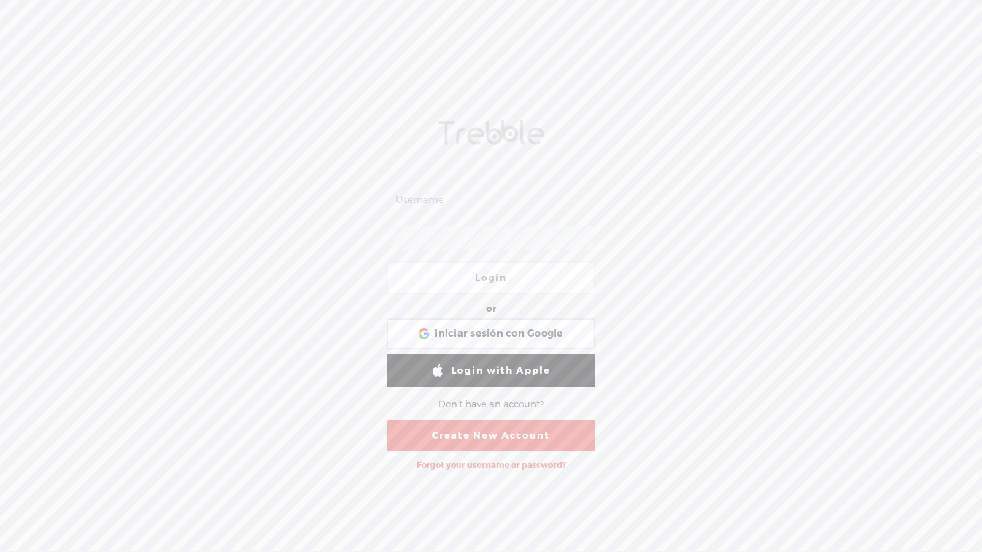
click at [495, 209] on input "text" at bounding box center [492, 200] width 199 height 24
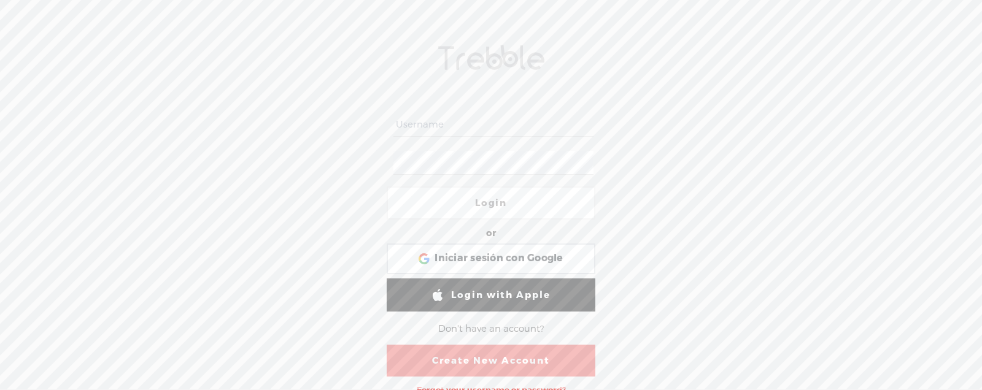
paste input "M43str0.Bud1st4Z3n+Shield-2025_LongID-AX9k7@terapiabudista.com"
type input "M43str0.Bud1st4Z3n+Shield-2025_LongID-AX9k7@terapiabudista.com"
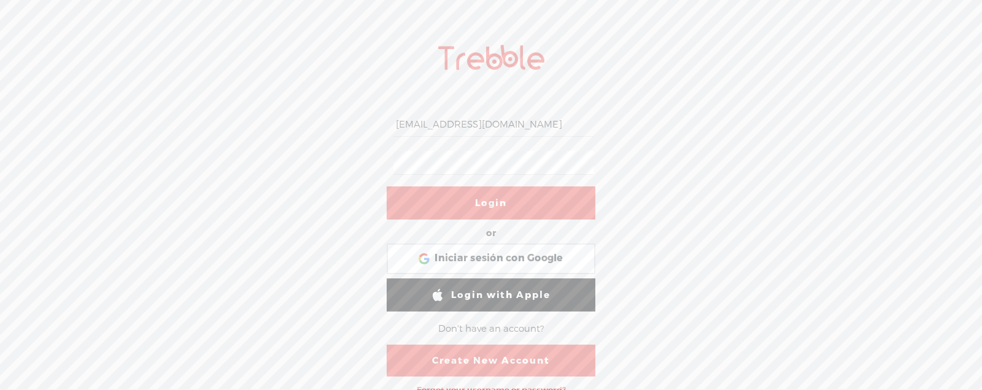
click at [500, 196] on link "Login" at bounding box center [491, 203] width 209 height 33
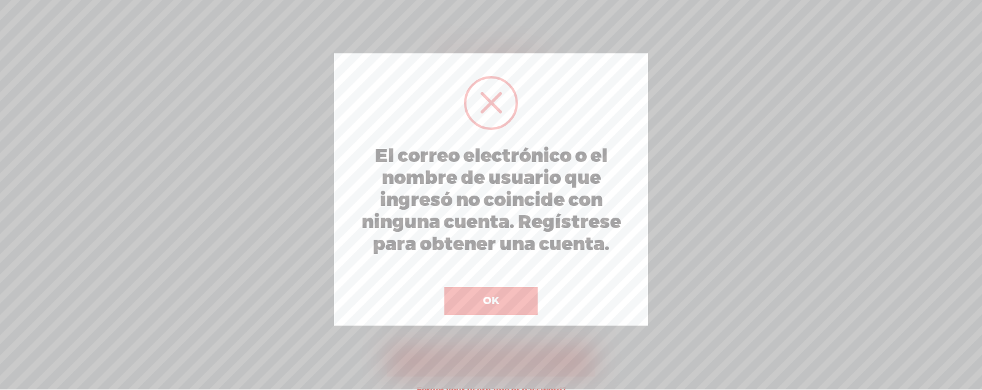
click at [525, 293] on button "OK" at bounding box center [490, 301] width 93 height 28
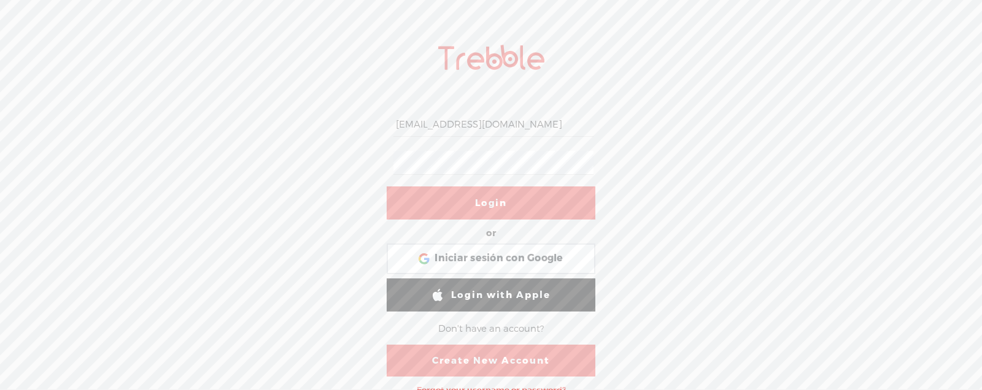
scroll to position [0, 126]
drag, startPoint x: 436, startPoint y: 124, endPoint x: 681, endPoint y: 128, distance: 244.8
click at [681, 128] on div "M43str0.Bud1st4Z3n+Shield-2025_LongID-AX9k7@terapiabudista.com Login or Login w…" at bounding box center [491, 211] width 982 height 357
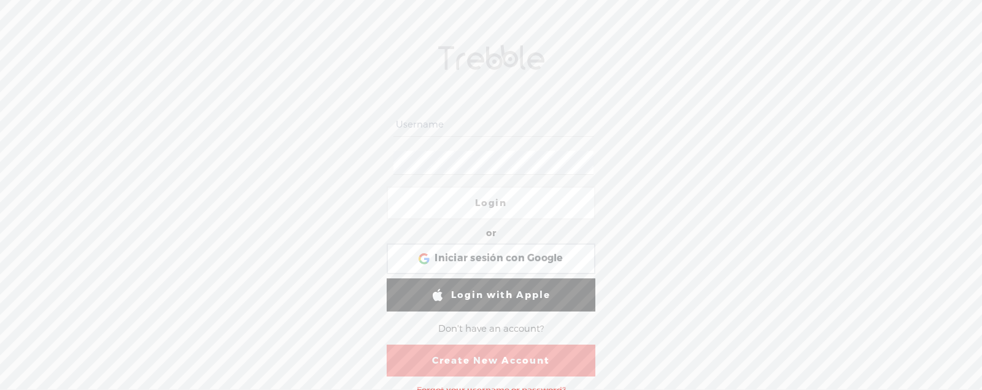
click at [458, 128] on input "text" at bounding box center [492, 125] width 199 height 24
click at [488, 254] on span "Iniciar sesión con Google" at bounding box center [498, 258] width 128 height 13
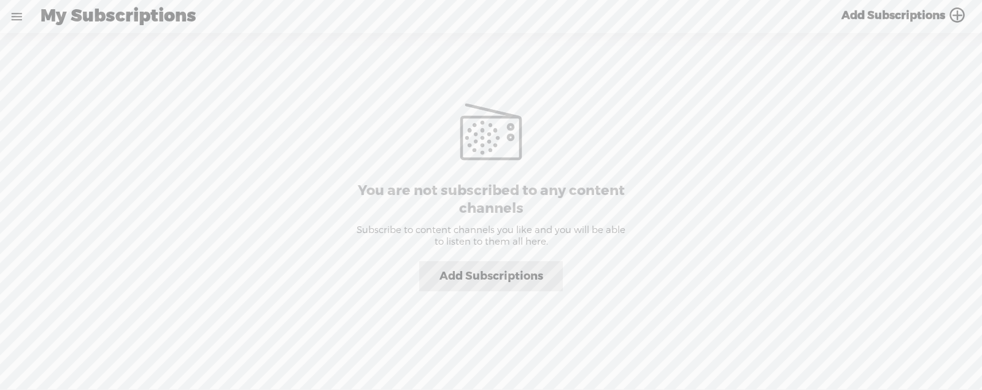
click at [12, 16] on link at bounding box center [17, 17] width 32 height 32
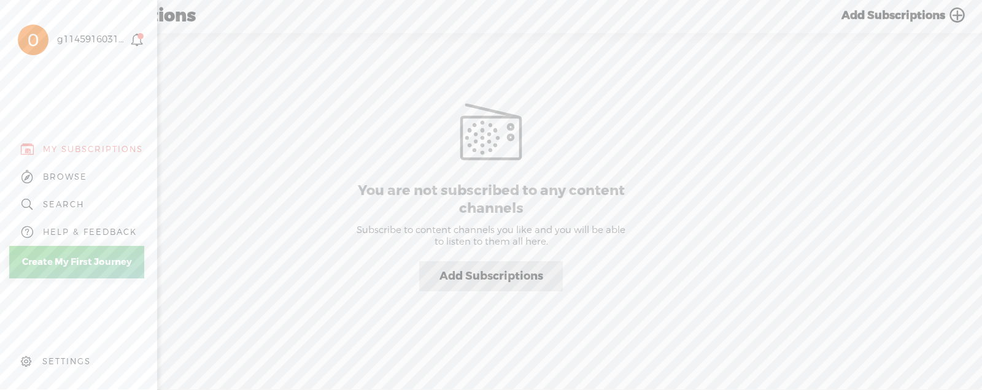
click at [56, 48] on div "g114591603119326698069" at bounding box center [68, 39] width 118 height 61
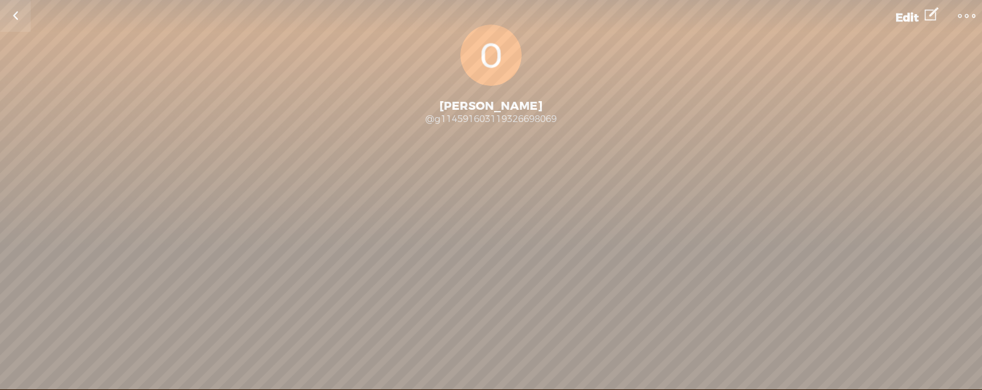
click at [968, 15] on t at bounding box center [966, 15] width 17 height 17
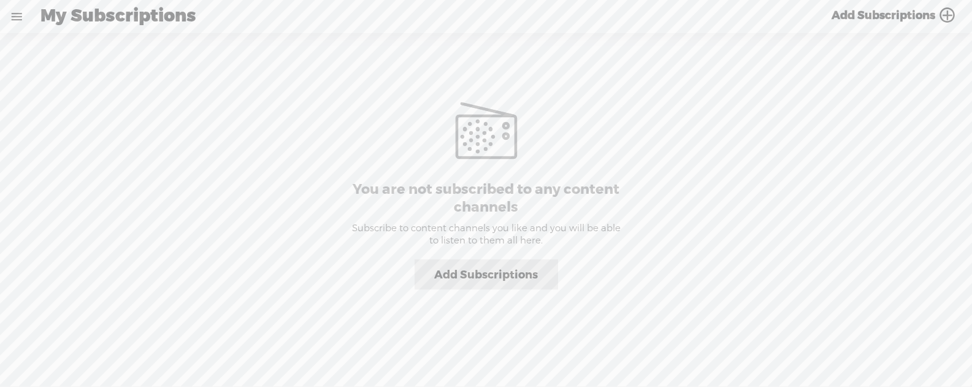
click at [901, 21] on span "Add Subscriptions" at bounding box center [884, 16] width 104 height 14
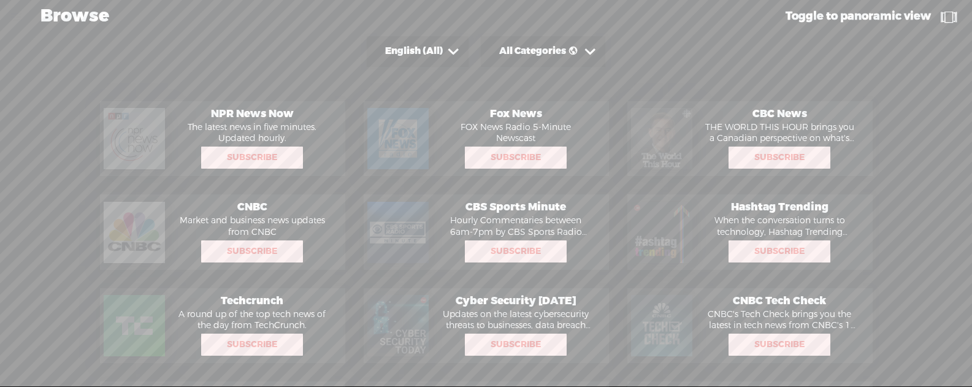
click at [861, 17] on span "Toggle to panoramic view" at bounding box center [858, 16] width 145 height 14
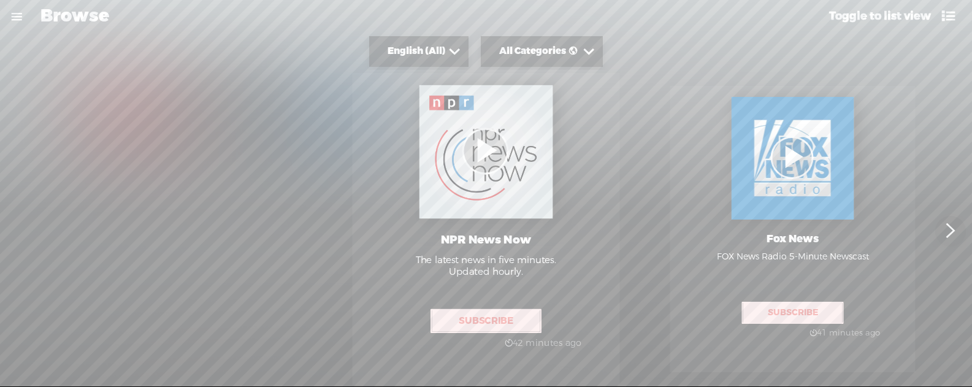
click at [22, 15] on link at bounding box center [17, 17] width 32 height 32
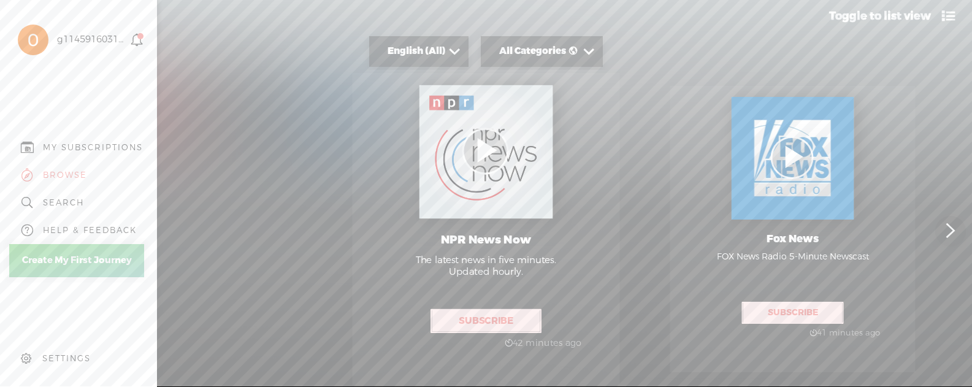
click at [63, 265] on link "Create My First Journey" at bounding box center [76, 260] width 135 height 33
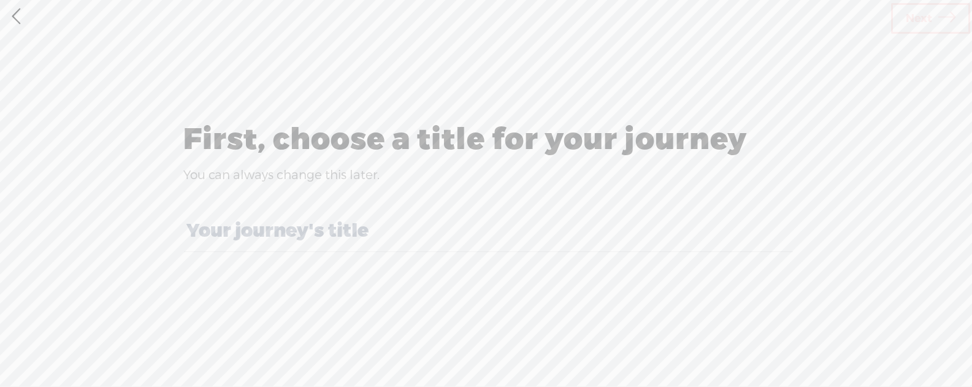
click at [23, 10] on link at bounding box center [16, 17] width 31 height 32
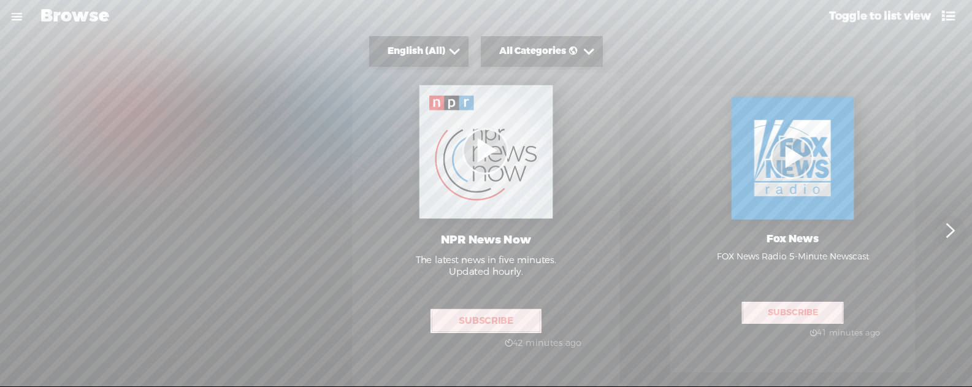
click at [15, 4] on link at bounding box center [17, 17] width 32 height 32
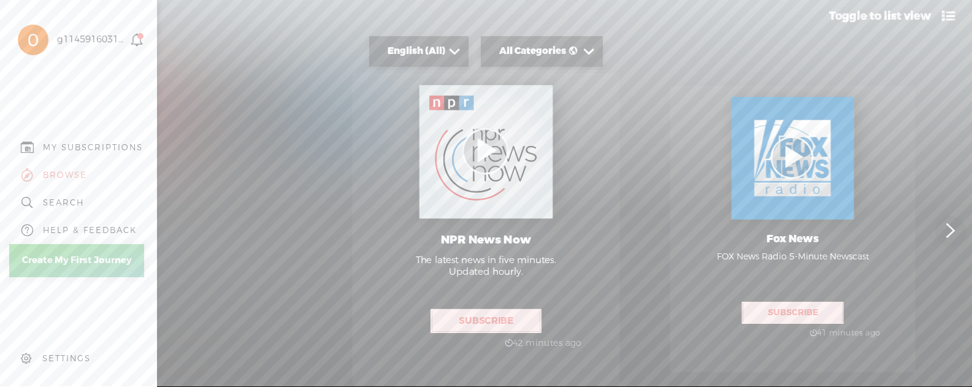
click at [82, 38] on div "g114591603119326698069" at bounding box center [92, 40] width 70 height 12
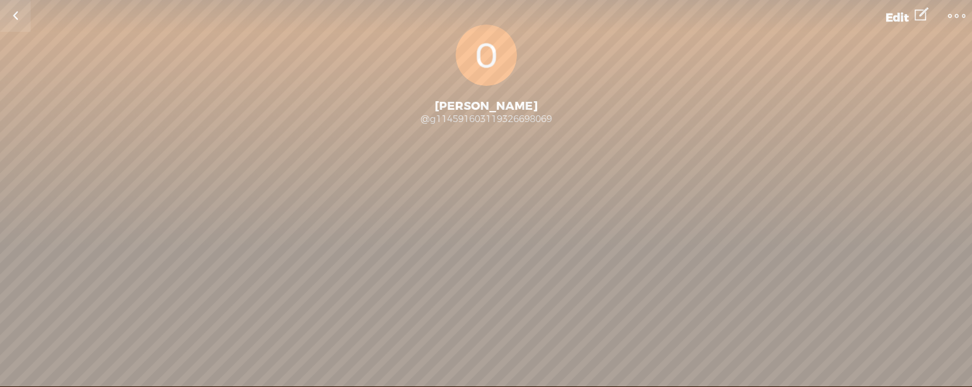
click at [20, 16] on link at bounding box center [15, 16] width 31 height 32
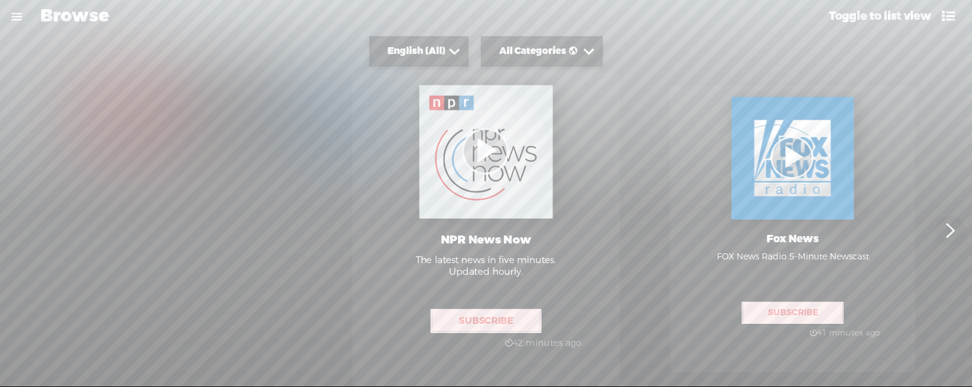
click at [17, 15] on link at bounding box center [17, 17] width 32 height 32
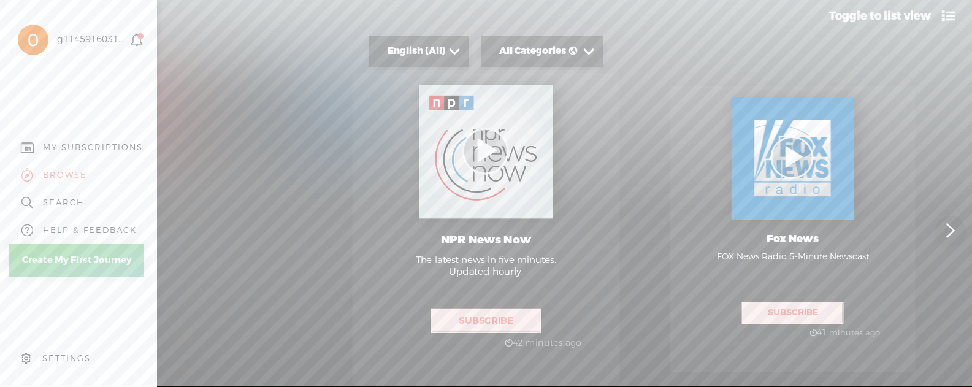
click at [140, 45] on icon at bounding box center [137, 40] width 14 height 14
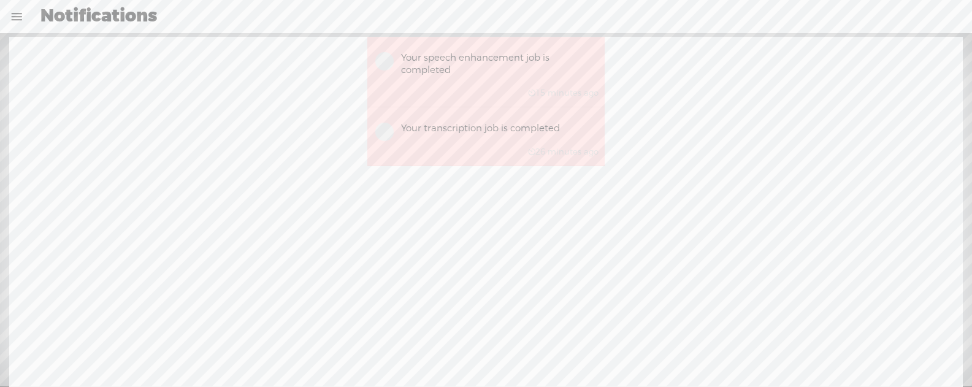
click at [386, 64] on img at bounding box center [384, 61] width 18 height 18
click at [415, 61] on p "Your speech enhancement job is completed" at bounding box center [500, 64] width 198 height 24
click at [434, 123] on p "Your transcription job is completed" at bounding box center [500, 129] width 198 height 12
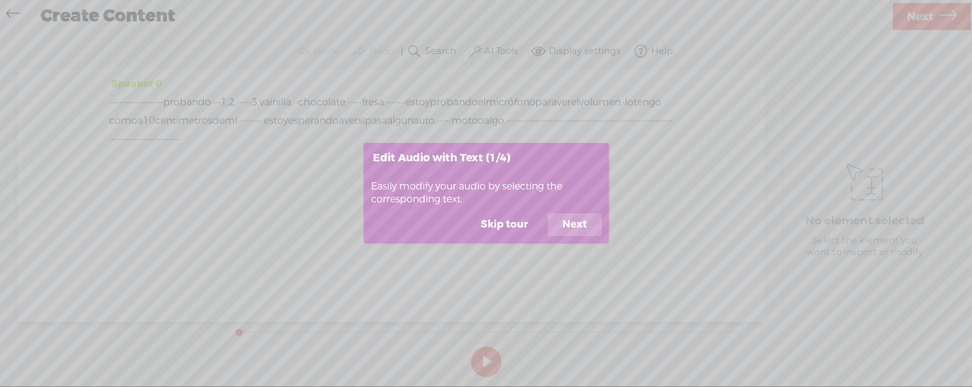
click at [487, 225] on button "Skip tour" at bounding box center [504, 224] width 77 height 23
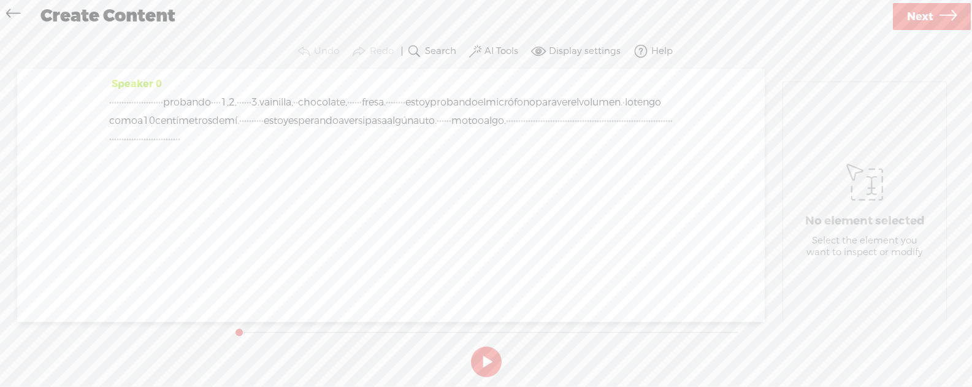
click at [10, 12] on icon at bounding box center [13, 15] width 14 height 28
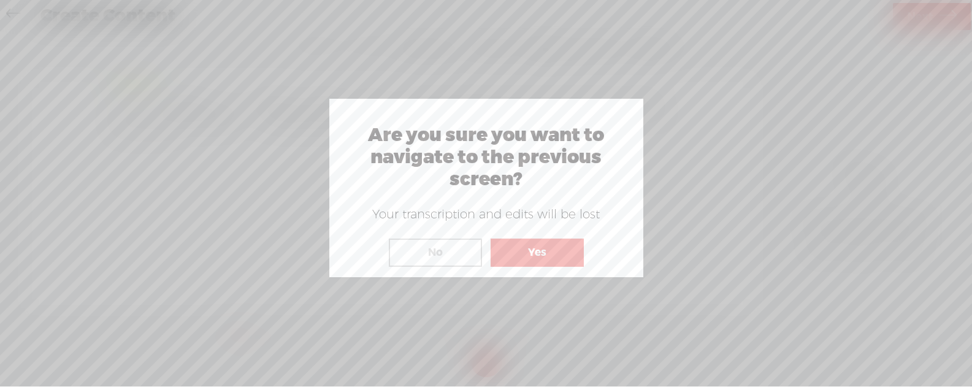
click at [429, 259] on button "No" at bounding box center [435, 253] width 93 height 28
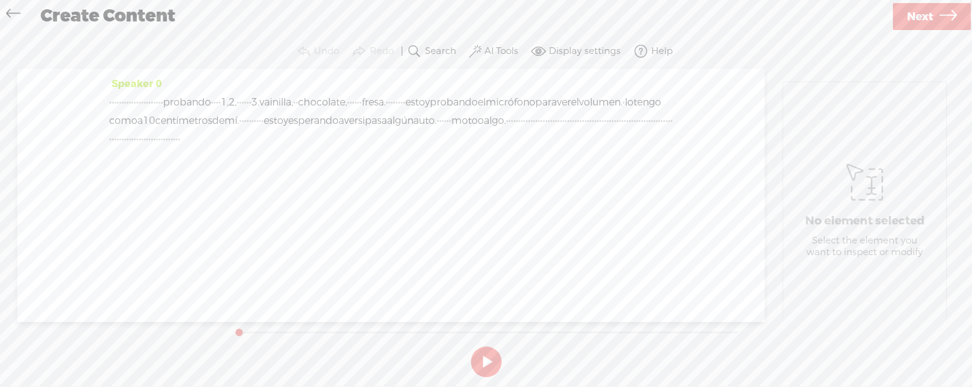
click at [21, 17] on link at bounding box center [16, 14] width 28 height 25
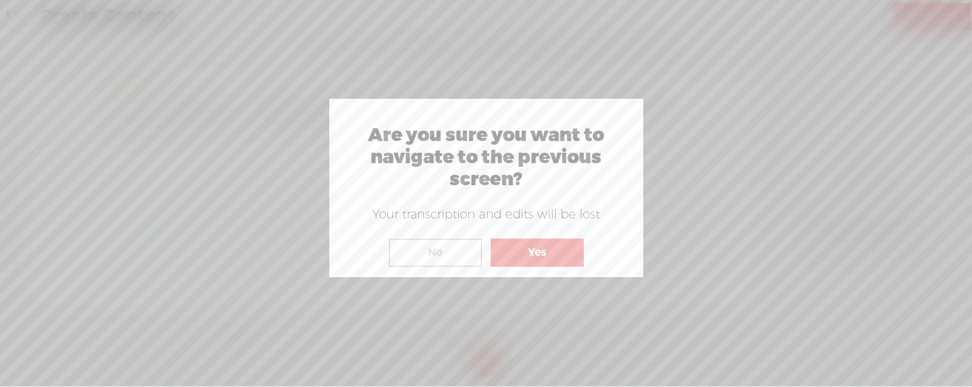
click at [447, 252] on button "No" at bounding box center [435, 253] width 93 height 28
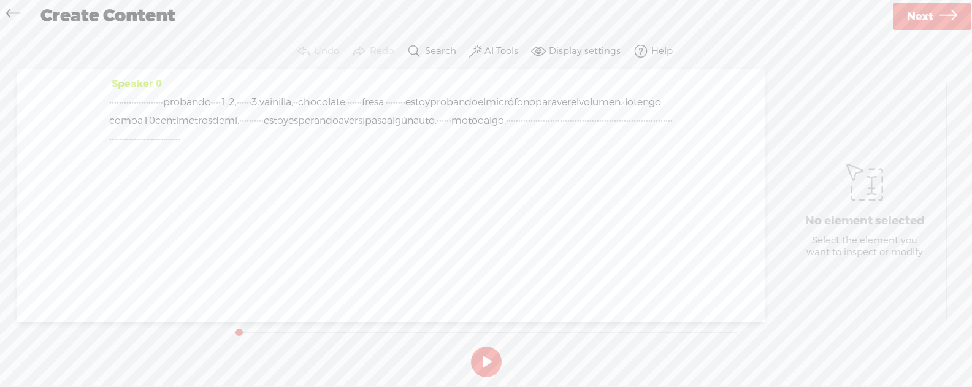
click at [909, 10] on span "Next" at bounding box center [920, 16] width 26 height 31
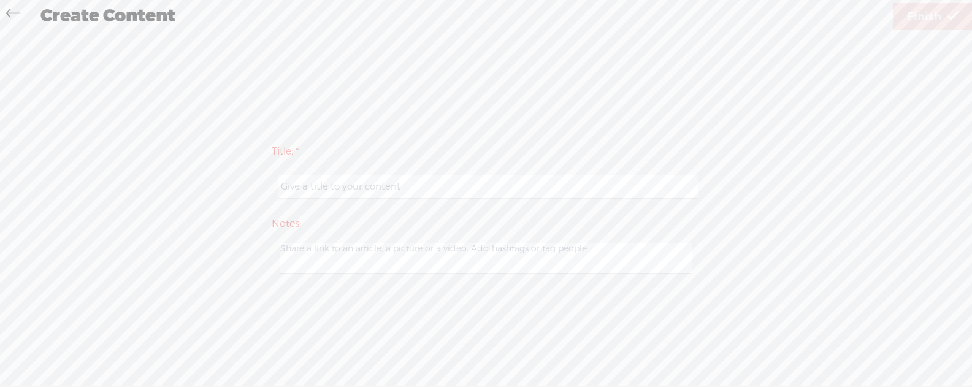
click at [506, 187] on input "text" at bounding box center [489, 187] width 420 height 24
type input "aaa"
click at [906, 25] on link "Finish" at bounding box center [933, 16] width 80 height 27
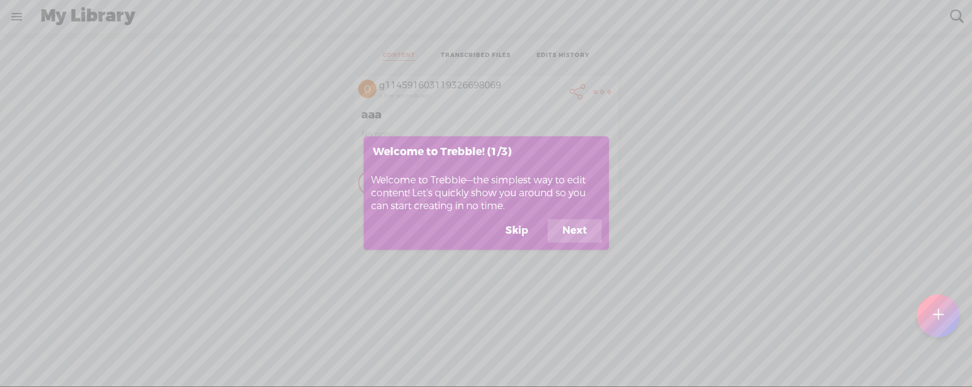
click at [22, 15] on icon at bounding box center [486, 193] width 972 height 387
click at [523, 237] on button "Skip" at bounding box center [517, 231] width 52 height 23
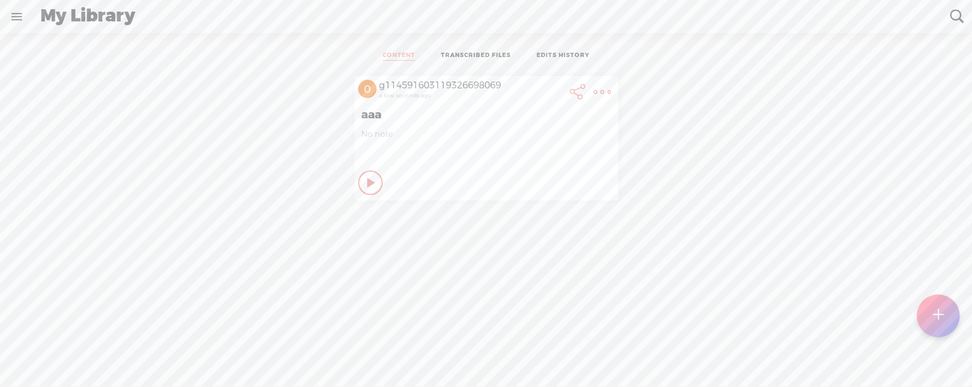
click at [15, 19] on link at bounding box center [17, 17] width 32 height 32
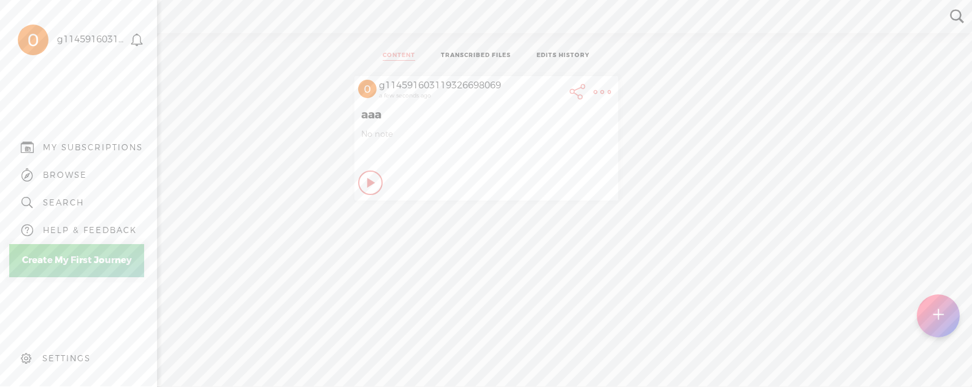
click at [74, 150] on div "MY SUBSCRIPTIONS" at bounding box center [93, 147] width 100 height 10
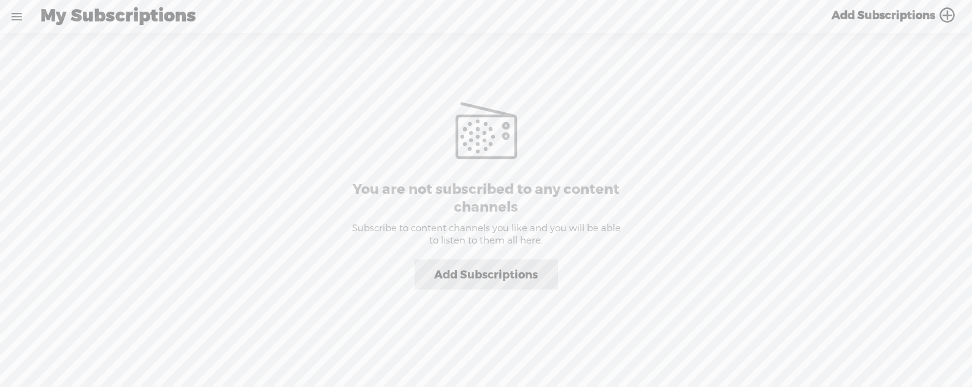
click at [23, 15] on link at bounding box center [17, 17] width 32 height 32
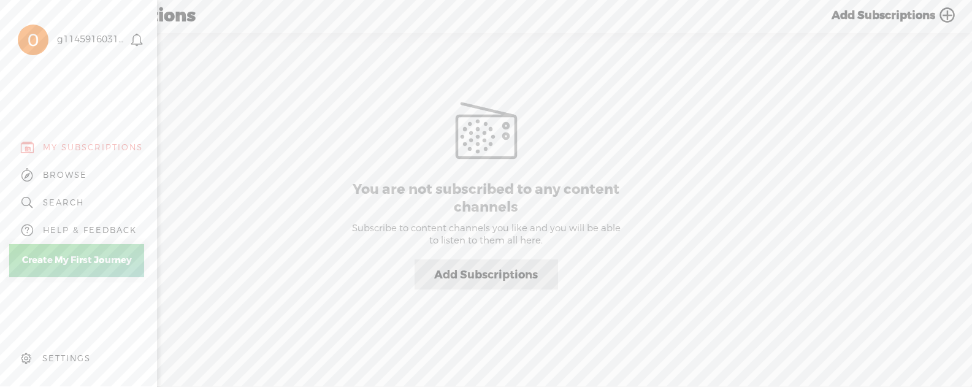
click at [67, 366] on div "SETTINGS" at bounding box center [81, 358] width 144 height 37
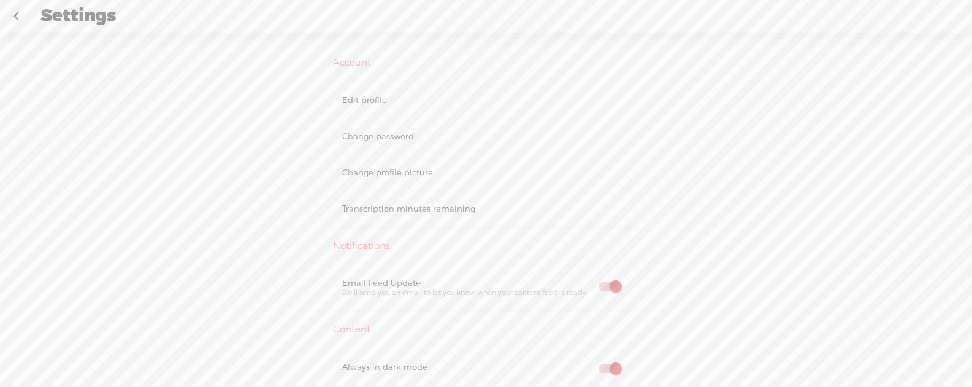
scroll to position [93, 0]
click at [436, 203] on div "Transcription minutes remaining" at bounding box center [486, 199] width 288 height 10
click at [445, 197] on div "Transcription minutes remaining" at bounding box center [486, 199] width 288 height 10
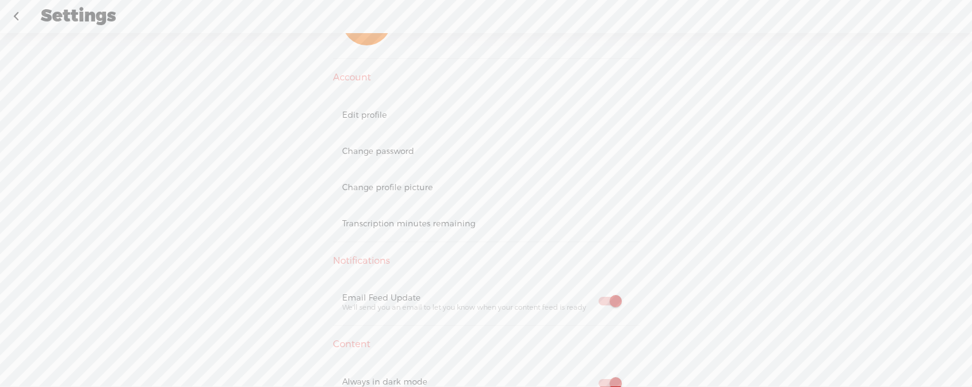
click at [410, 226] on div "Transcription minutes remaining" at bounding box center [486, 223] width 288 height 10
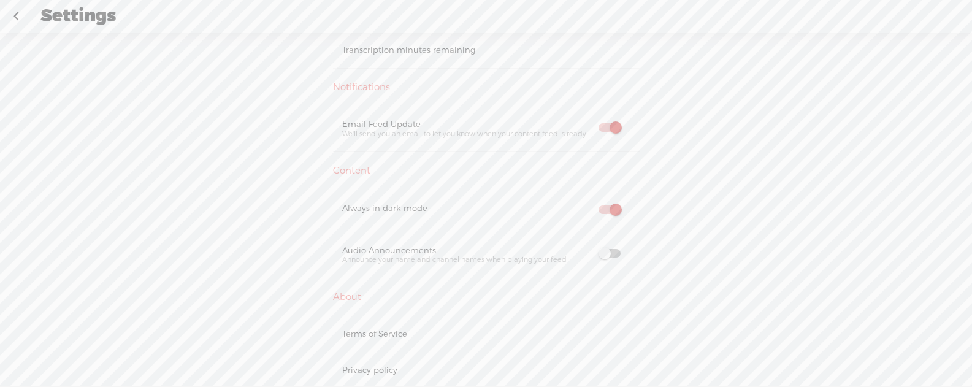
scroll to position [0, 0]
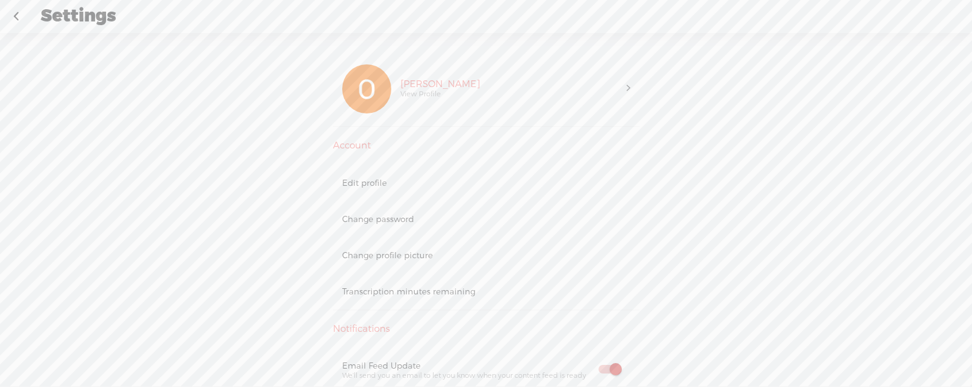
click at [485, 98] on div "Orlando Manuel Garcia Tamez View Profile" at bounding box center [509, 88] width 236 height 49
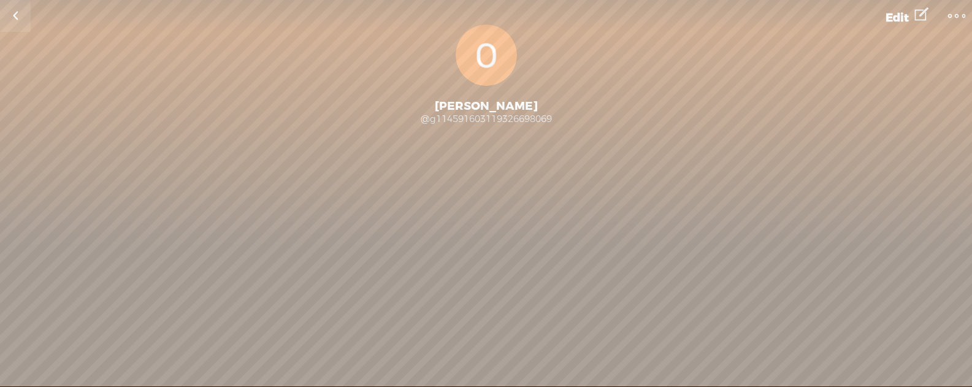
click at [28, 18] on link at bounding box center [15, 16] width 31 height 32
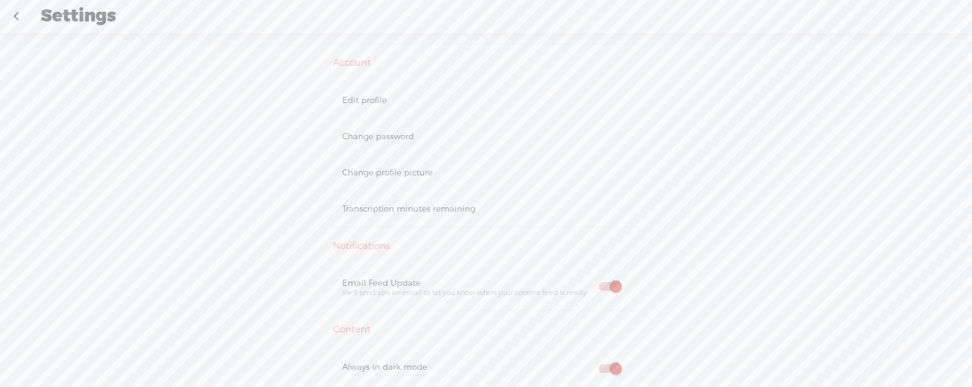
scroll to position [90, 0]
click at [453, 197] on div "Transcription minutes remaining" at bounding box center [486, 201] width 288 height 10
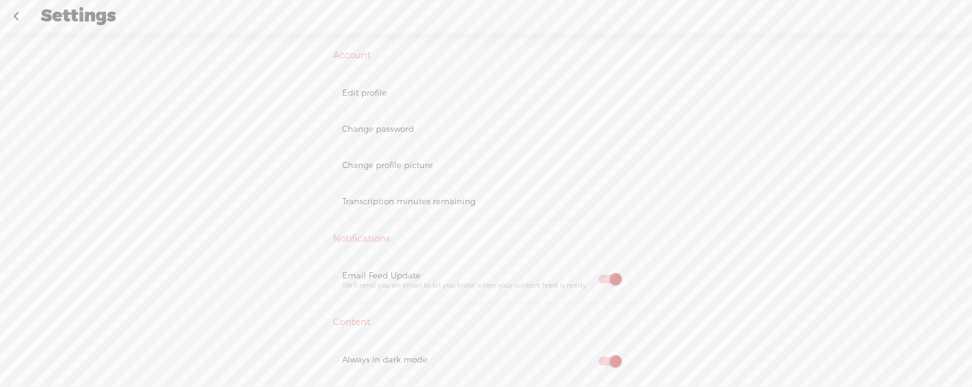
click at [453, 197] on div "Transcription minutes remaining" at bounding box center [486, 201] width 288 height 10
click at [19, 14] on link at bounding box center [16, 17] width 31 height 32
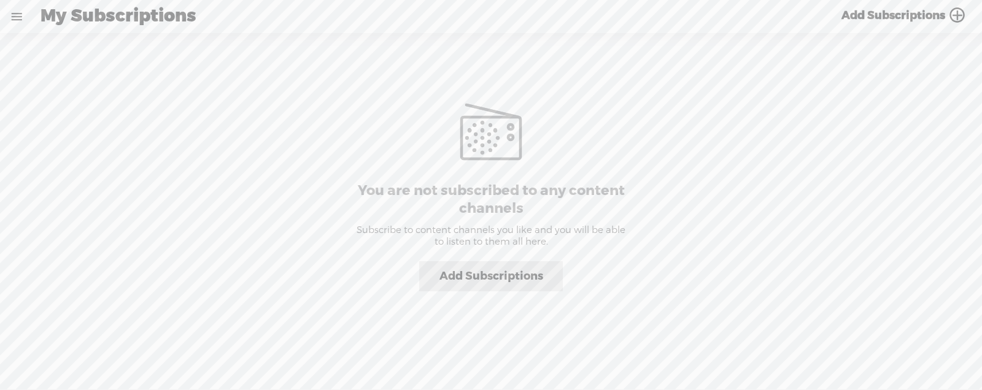
click at [23, 17] on link at bounding box center [17, 17] width 32 height 32
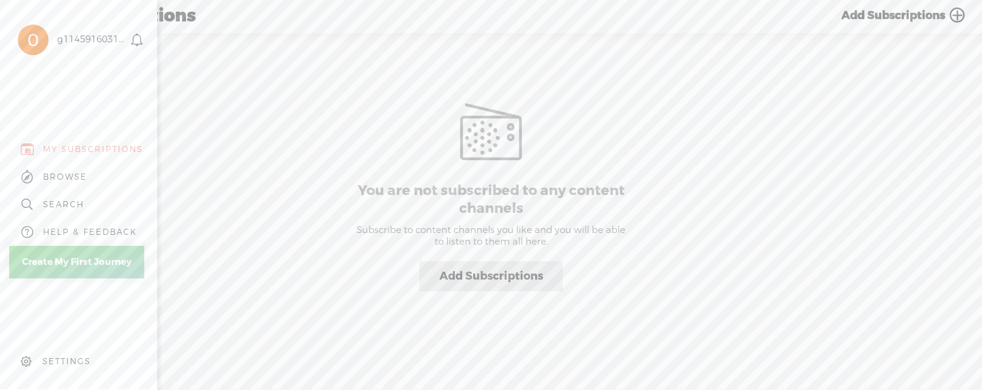
click at [57, 357] on div "SETTINGS" at bounding box center [66, 361] width 48 height 10
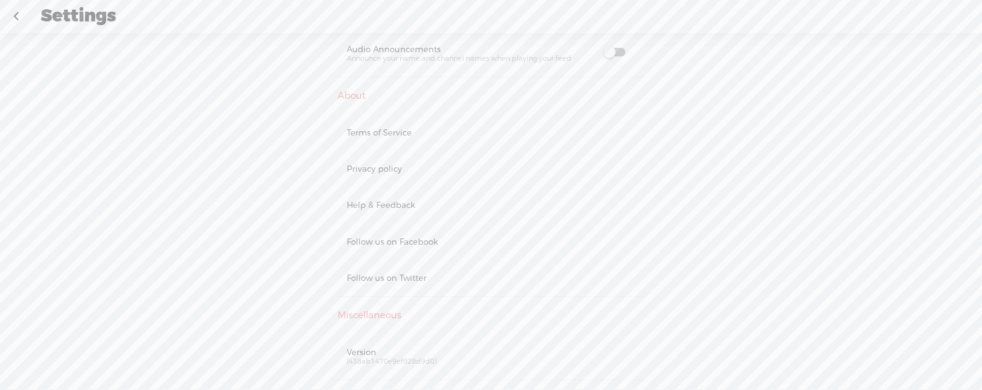
scroll to position [517, 0]
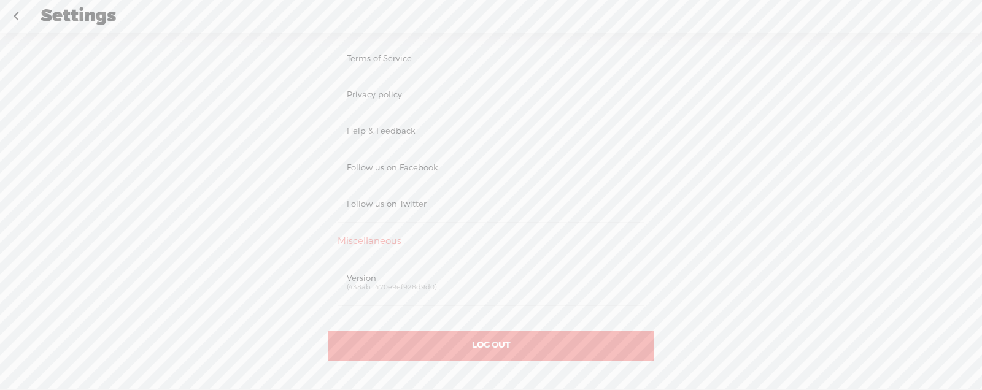
click at [429, 347] on div "LOG OUT" at bounding box center [491, 346] width 326 height 30
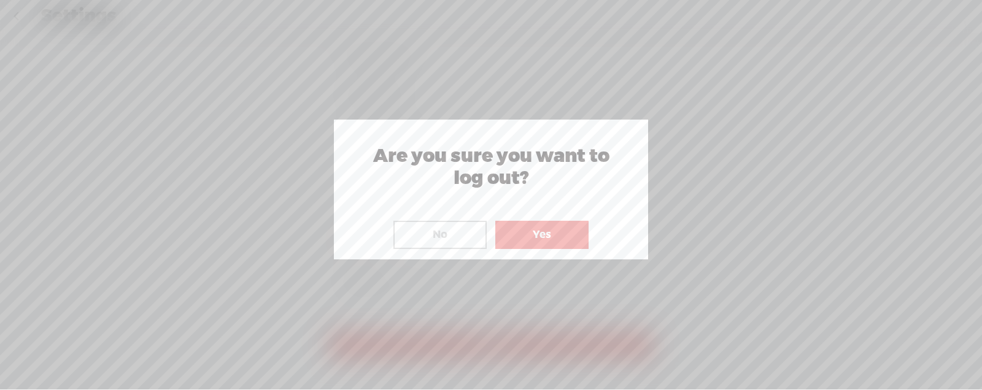
click at [539, 240] on button "Yes" at bounding box center [541, 235] width 93 height 28
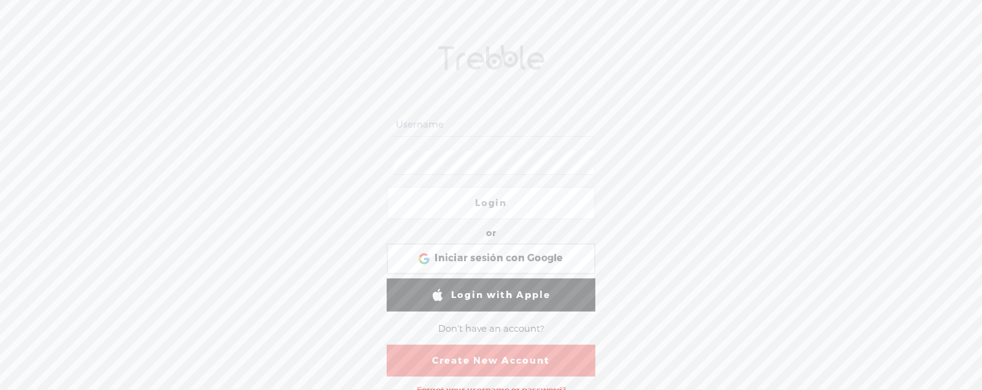
click at [464, 120] on input "text" at bounding box center [492, 125] width 199 height 24
click at [456, 131] on input "text" at bounding box center [492, 125] width 199 height 24
paste input "[EMAIL_ADDRESS][DOMAIN_NAME]"
drag, startPoint x: 398, startPoint y: 124, endPoint x: 770, endPoint y: 130, distance: 371.8
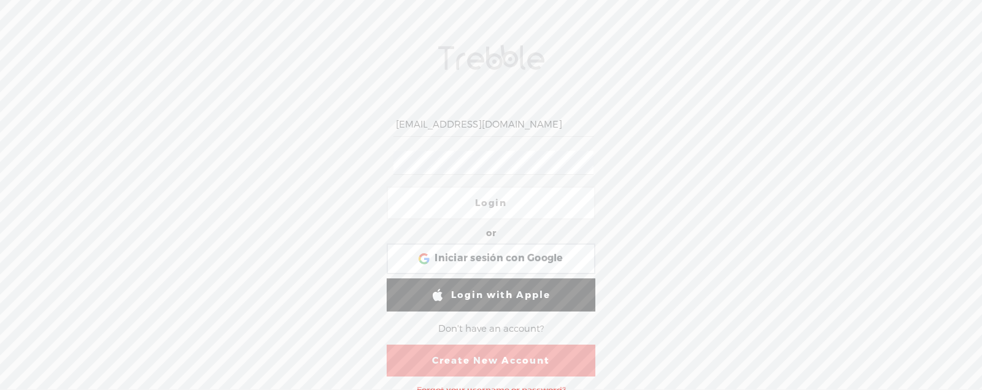
click at [770, 130] on div "[EMAIL_ADDRESS][DOMAIN_NAME] Login or Login with Facebook Iniciar sesión con Go…" at bounding box center [491, 211] width 982 height 357
paste input "terapia"
type input "terapia"
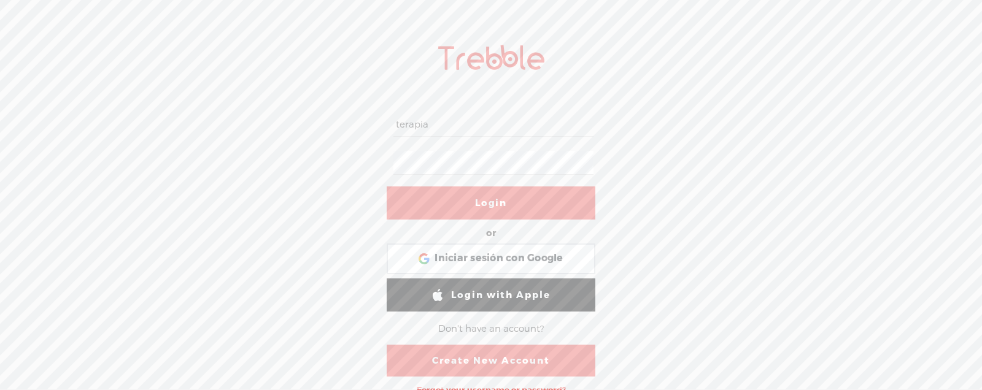
click at [500, 199] on link "Login" at bounding box center [491, 203] width 209 height 33
